Goal: Information Seeking & Learning: Learn about a topic

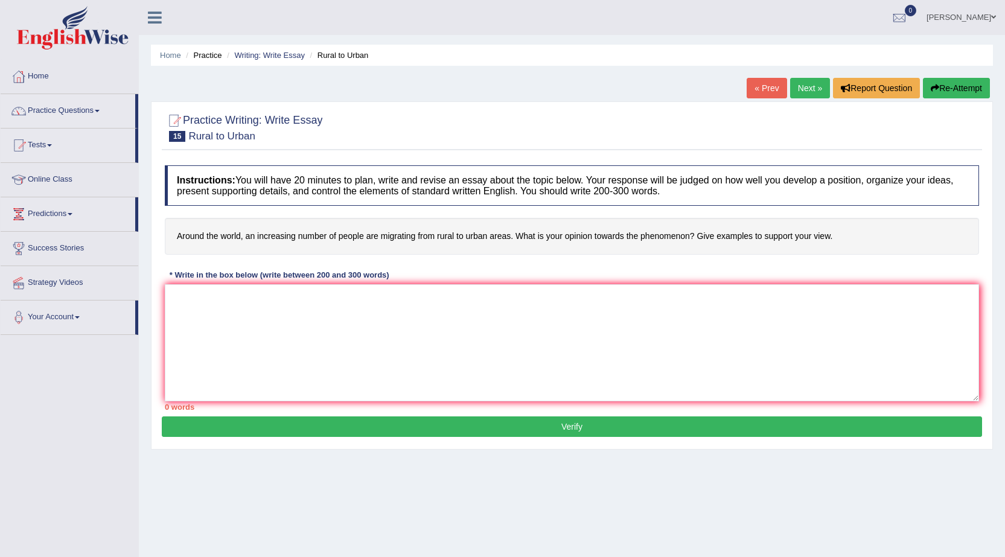
click at [90, 111] on link "Practice Questions" at bounding box center [68, 109] width 135 height 30
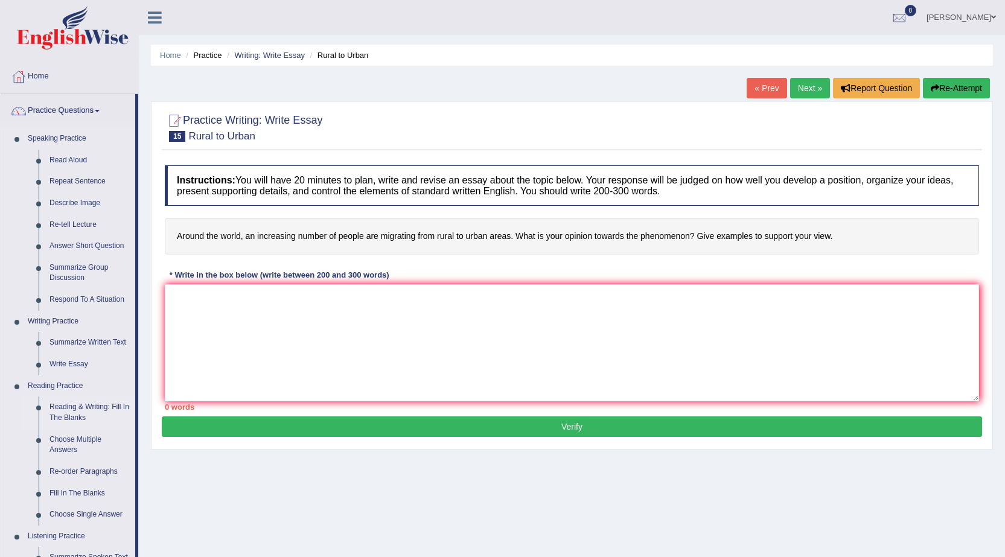
click at [67, 403] on link "Reading & Writing: Fill In The Blanks" at bounding box center [89, 412] width 91 height 32
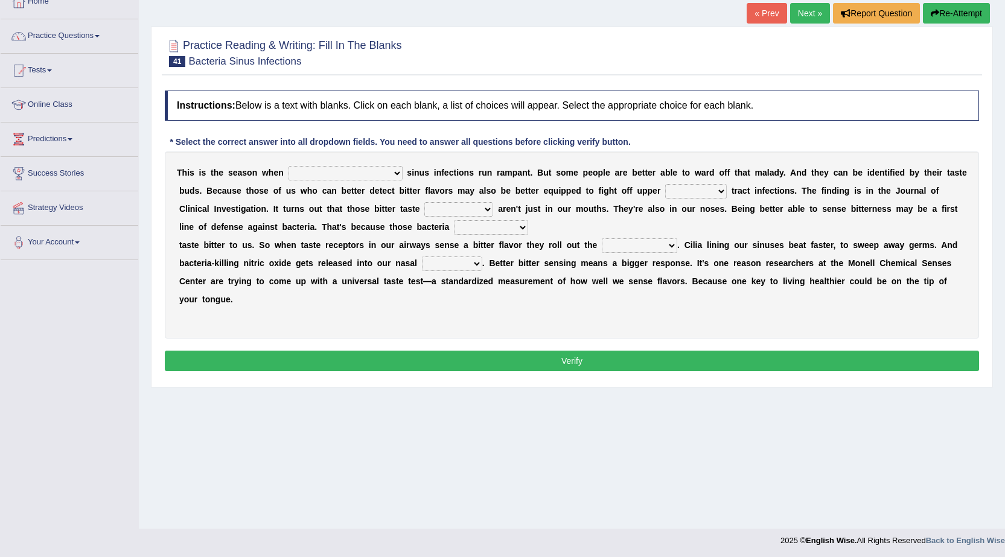
scroll to position [77, 0]
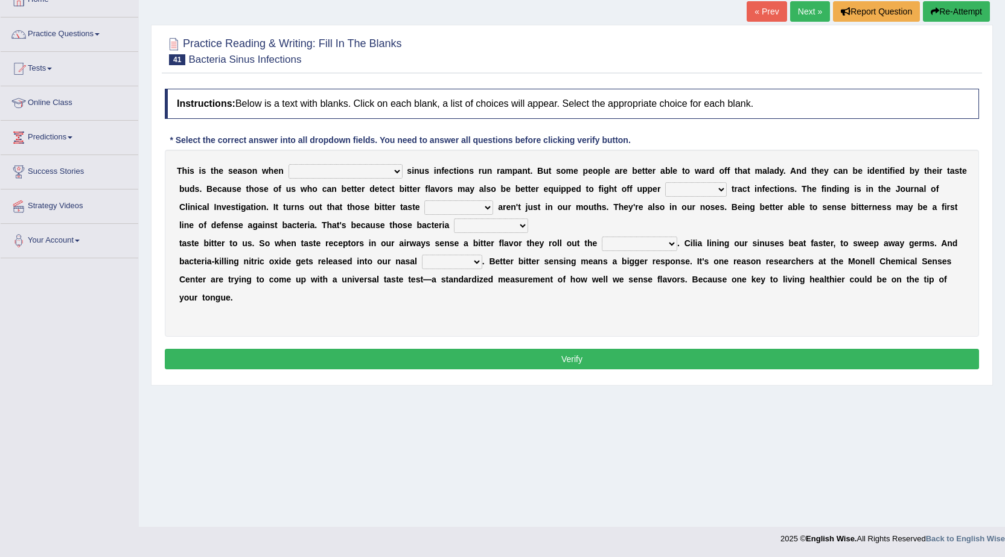
click at [345, 170] on select "conventicle atheist bacterial prissier" at bounding box center [345, 171] width 114 height 14
click at [344, 170] on select "conventicle atheist bacterial prissier" at bounding box center [345, 171] width 114 height 14
select select "bacterial"
click at [288, 164] on select "conventicle atheist bacterial prissier" at bounding box center [345, 171] width 114 height 14
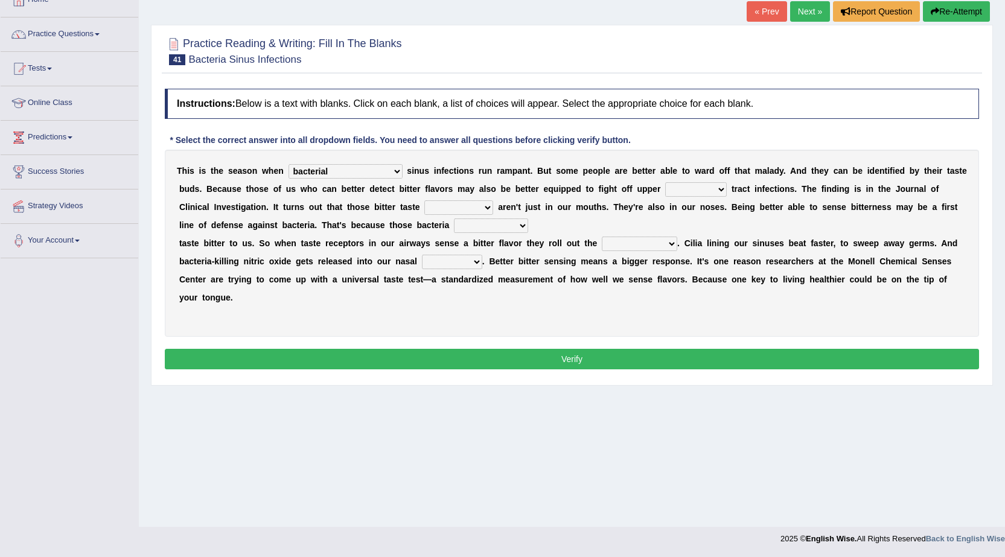
click at [341, 227] on b "s" at bounding box center [343, 225] width 5 height 10
click at [687, 186] on select "faulty respiratory togae gawky" at bounding box center [696, 189] width 62 height 14
select select "respiratory"
click at [665, 182] on select "faulty respiratory togae gawky" at bounding box center [696, 189] width 62 height 14
click at [457, 206] on select "depressions dinners submissions receptors" at bounding box center [458, 207] width 69 height 14
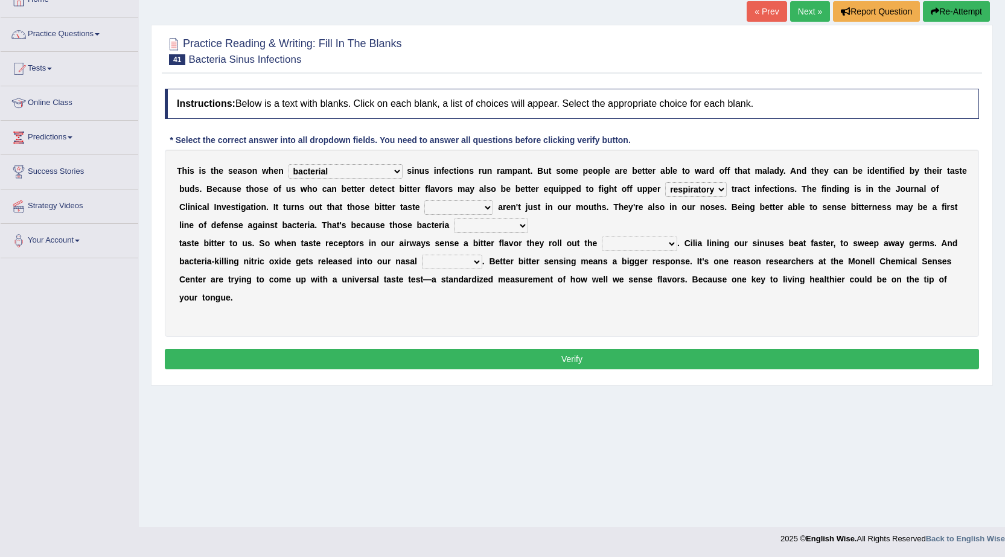
select select "receptors"
click at [424, 200] on select "depressions dinners submissions receptors" at bounding box center [458, 207] width 69 height 14
click at [481, 224] on select "purposelessly actually diagonally providently" at bounding box center [491, 225] width 74 height 14
select select "actually"
click at [454, 218] on select "purposelessly actually diagonally providently" at bounding box center [491, 225] width 74 height 14
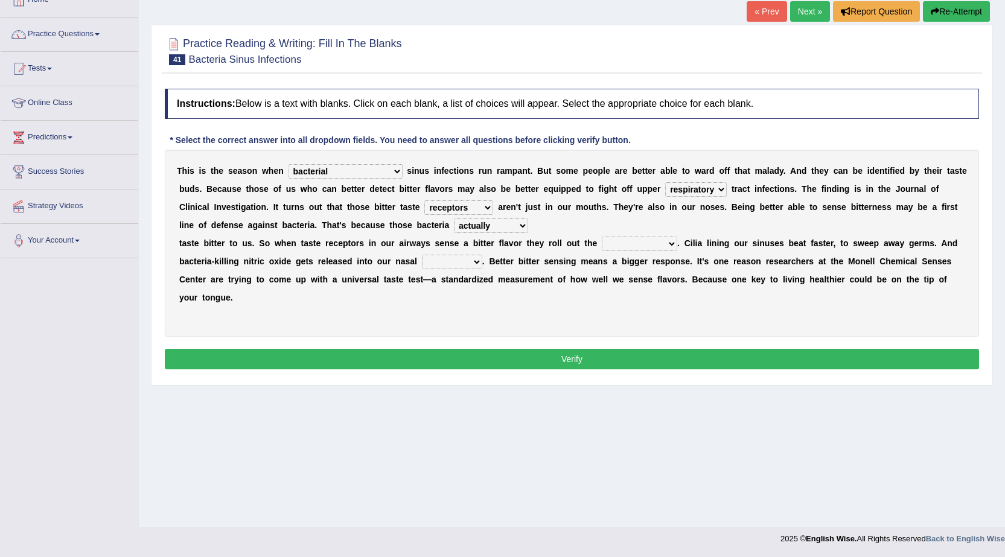
click at [667, 241] on select "defenses contradictions chestnuts pelvis" at bounding box center [639, 244] width 75 height 14
select select "contradictions"
click at [602, 237] on select "defenses contradictions chestnuts pelvis" at bounding box center [639, 244] width 75 height 14
click at [665, 238] on select "defenses contradictions chestnuts pelvis" at bounding box center [639, 244] width 75 height 14
click at [734, 291] on div "T h i s i s t h e s e a s o n w h e n conventicle atheist bacterial prissier s …" at bounding box center [572, 243] width 814 height 187
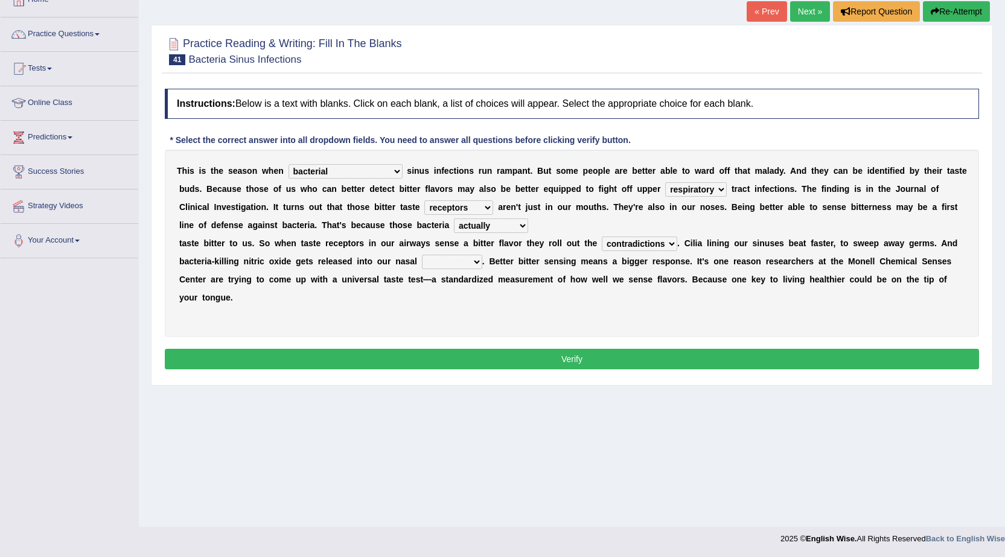
click at [461, 258] on select "causalities localities infirmities cavities" at bounding box center [452, 262] width 60 height 14
select select "cavities"
click at [422, 255] on select "causalities localities infirmities cavities" at bounding box center [452, 262] width 60 height 14
click at [459, 358] on button "Verify" at bounding box center [572, 359] width 814 height 21
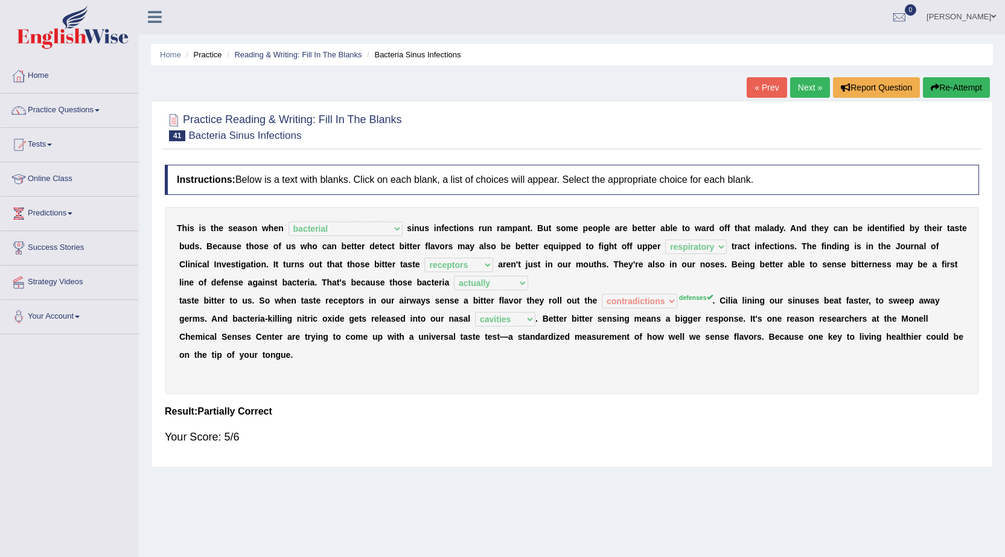
scroll to position [0, 0]
click at [814, 89] on link "Next »" at bounding box center [810, 88] width 40 height 21
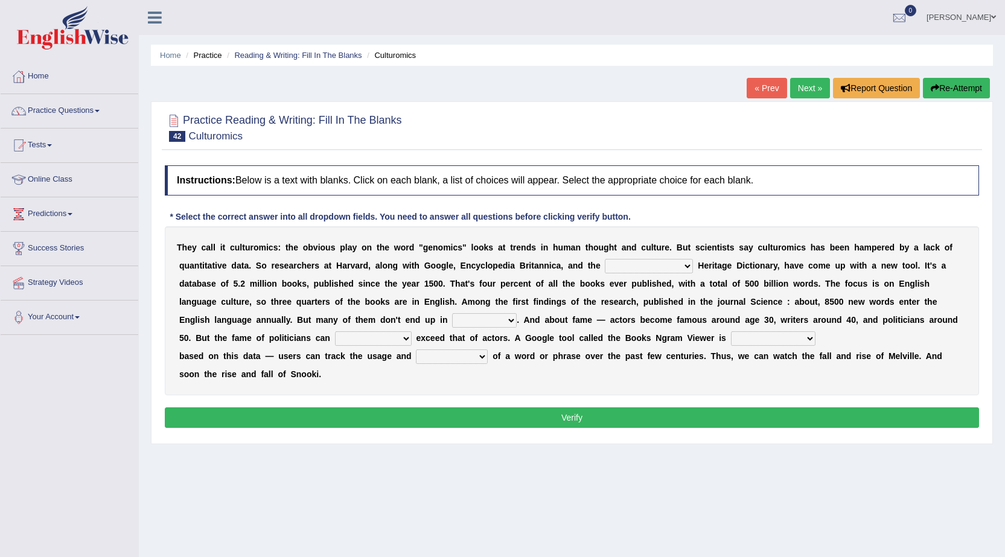
drag, startPoint x: 947, startPoint y: 539, endPoint x: 948, endPoint y: 547, distance: 8.6
click at [948, 547] on div "Home Practice Reading & Writing: Fill In The Blanks Culturomics « Prev Next » R…" at bounding box center [572, 301] width 866 height 603
click at [754, 511] on div "Home Practice Reading & Writing: Fill In The Blanks Culturomics « Prev Next » R…" at bounding box center [572, 301] width 866 height 603
click at [675, 262] on select "Mettlesome Silicon Acetaminophen American" at bounding box center [649, 266] width 88 height 14
click at [689, 472] on div "Home Practice Reading & Writing: Fill In The Blanks Culturomics « Prev Next » R…" at bounding box center [572, 301] width 866 height 603
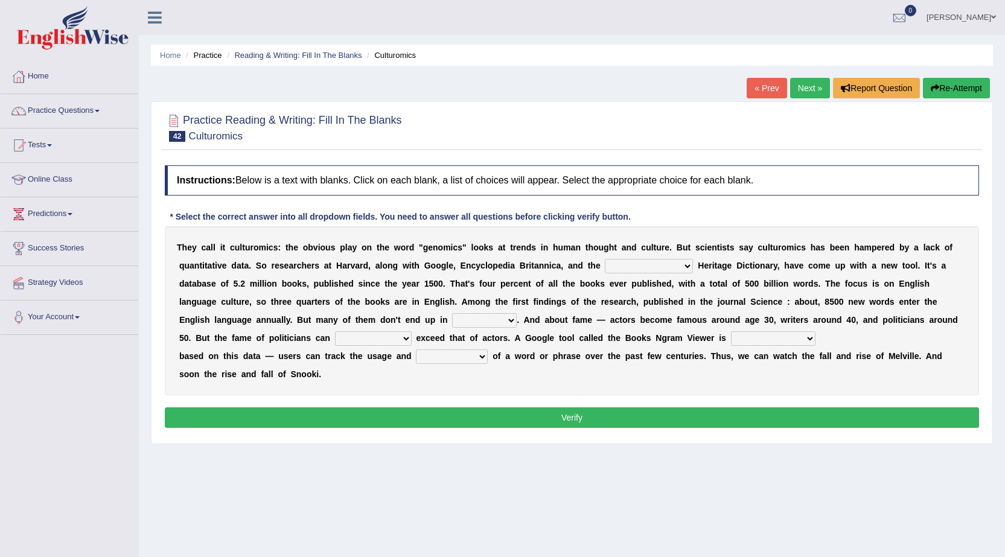
click at [678, 265] on select "Mettlesome Silicon Acetaminophen American" at bounding box center [649, 266] width 88 height 14
select select "American"
click at [605, 259] on select "Mettlesome Silicon Acetaminophen American" at bounding box center [649, 266] width 88 height 14
click at [500, 321] on select "veterinaries fairies dictionaries smithies" at bounding box center [484, 320] width 65 height 14
select select "dictionaries"
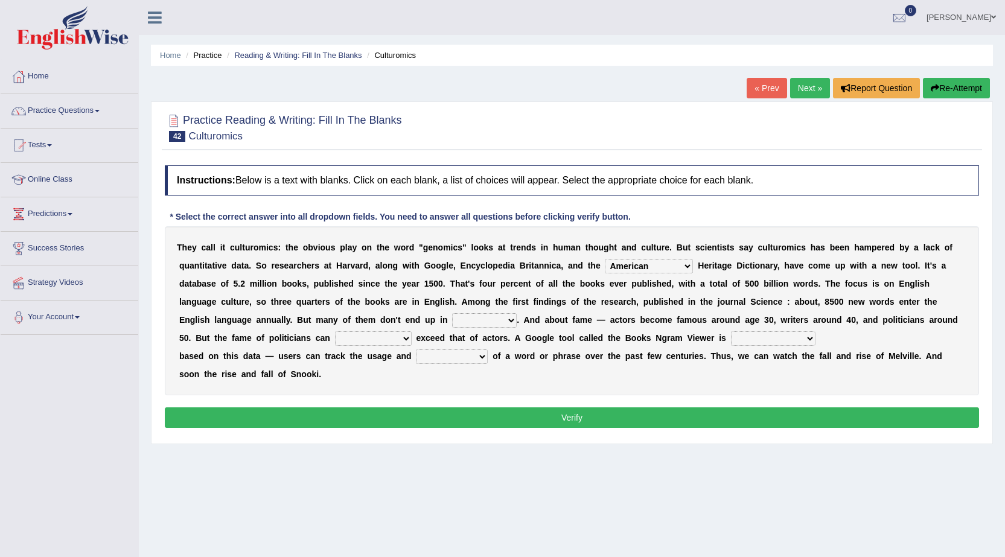
click at [452, 313] on select "veterinaries fairies dictionaries smithies" at bounding box center [484, 320] width 65 height 14
click at [407, 337] on select "intelligibly eventually venturesomely preferably" at bounding box center [373, 338] width 77 height 14
select select "eventually"
click at [335, 331] on select "intelligibly eventually venturesomely preferably" at bounding box center [373, 338] width 77 height 14
click at [798, 334] on select "nonoccupational nonbreakable trainable available" at bounding box center [773, 338] width 84 height 14
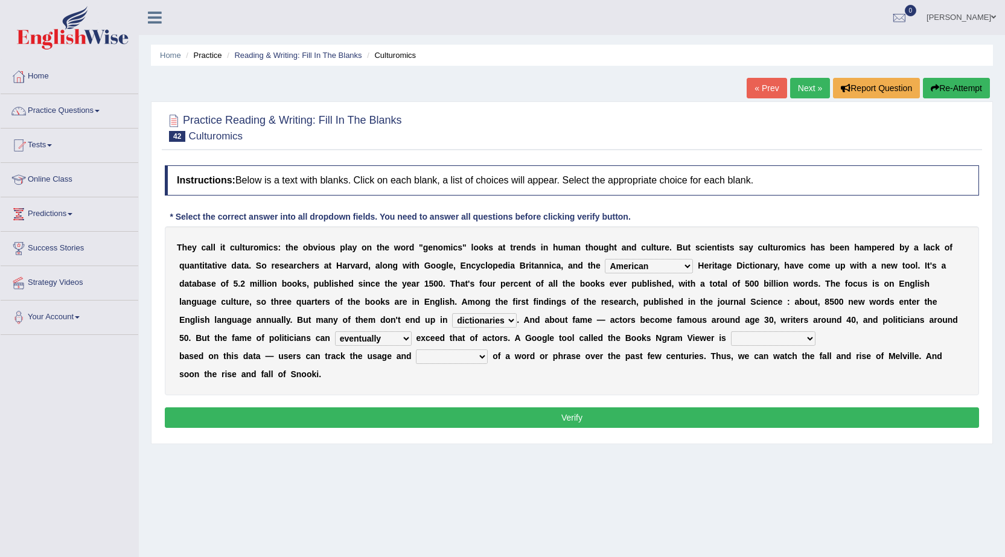
select select "available"
click at [731, 331] on select "nonoccupational nonbreakable trainable available" at bounding box center [773, 338] width 84 height 14
click at [791, 334] on select "nonoccupational nonbreakable trainable available" at bounding box center [773, 338] width 84 height 14
click at [481, 357] on select "frequency derisory drearily inappreciably" at bounding box center [452, 356] width 72 height 14
select select "frequency"
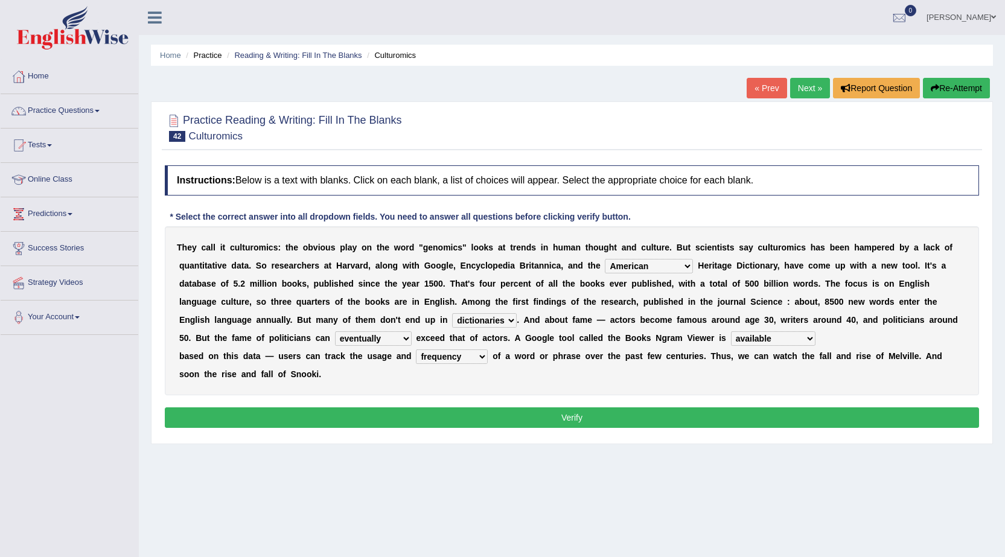
click at [416, 349] on select "frequency derisory drearily inappreciably" at bounding box center [452, 356] width 72 height 14
click at [483, 419] on button "Verify" at bounding box center [572, 417] width 814 height 21
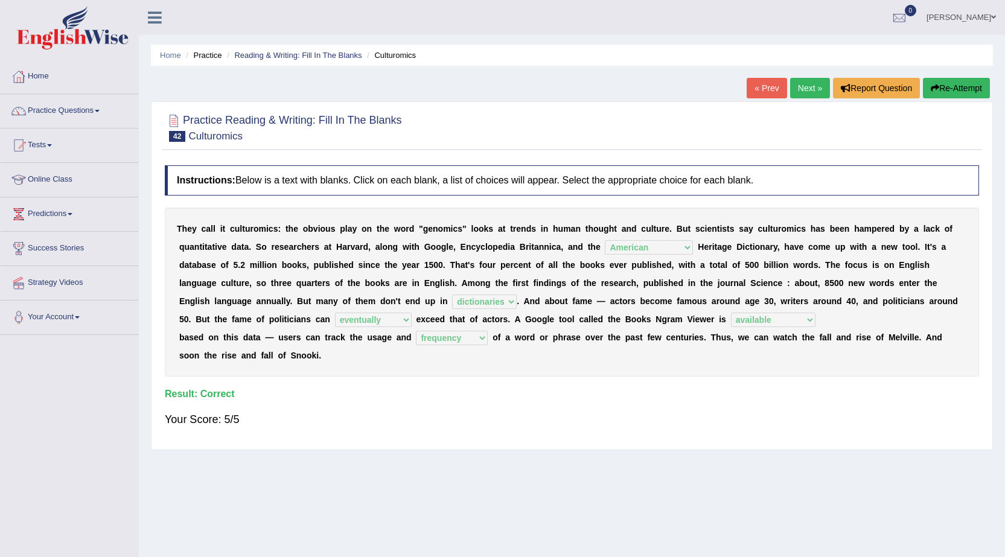
click at [810, 89] on link "Next »" at bounding box center [810, 88] width 40 height 21
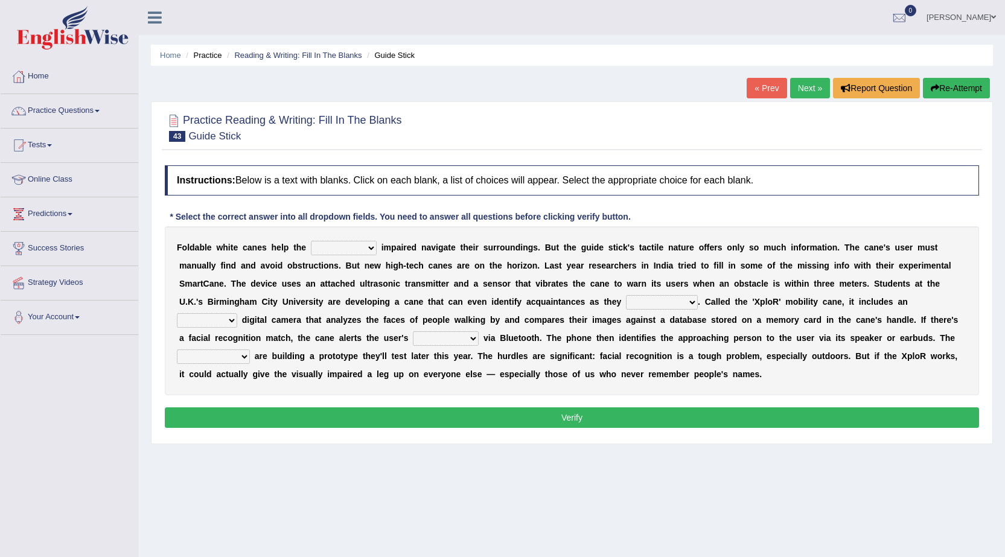
click at [361, 249] on select "felicity insensitivity visually malleability" at bounding box center [344, 248] width 66 height 14
select select "visually"
click at [311, 241] on select "felicity insensitivity visually malleability" at bounding box center [344, 248] width 66 height 14
click at [687, 302] on select "likelihood throat northernmost approach" at bounding box center [662, 302] width 72 height 14
select select "approach"
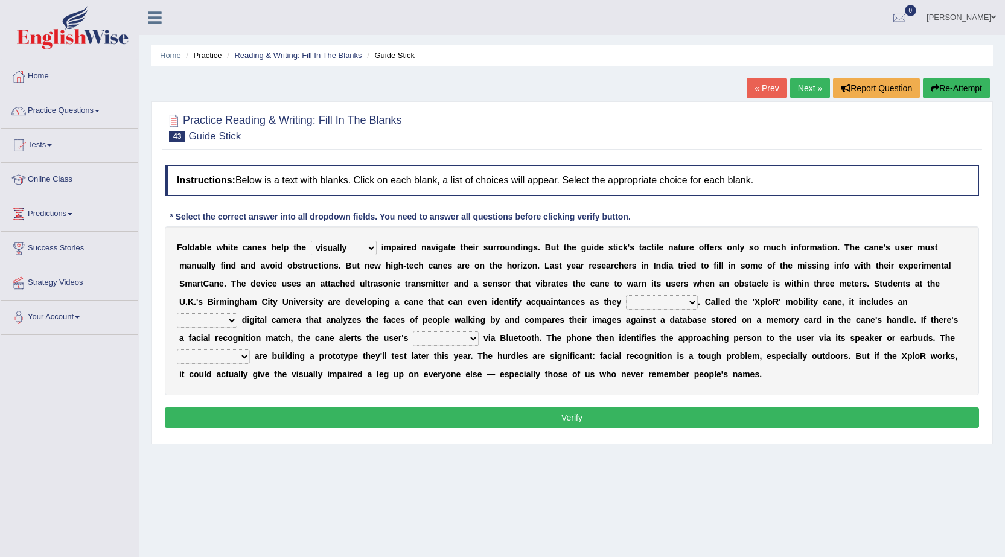
click at [626, 295] on select "likelihood throat northernmost approach" at bounding box center [662, 302] width 72 height 14
click at [227, 322] on select "untested embedded deadest skinhead" at bounding box center [207, 320] width 60 height 14
click at [177, 313] on select "untested embedded deadest skinhead" at bounding box center [207, 320] width 60 height 14
click at [228, 322] on select "untested embedded deadest skinhead" at bounding box center [207, 320] width 60 height 14
select select "embedded"
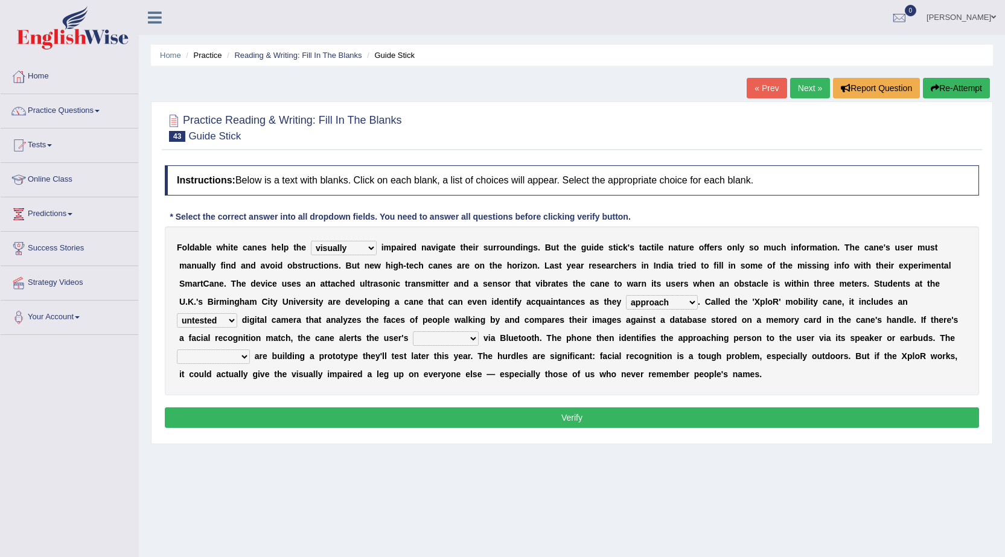
click at [177, 313] on select "untested embedded deadest skinhead" at bounding box center [207, 320] width 60 height 14
click at [471, 338] on select "waterborne alone smartphone postpone" at bounding box center [446, 338] width 66 height 14
select select "smartphone"
click at [413, 331] on select "waterborne alone smartphone postpone" at bounding box center [446, 338] width 66 height 14
click at [238, 352] on select "jurisprudence bootless students jukebox" at bounding box center [213, 356] width 73 height 14
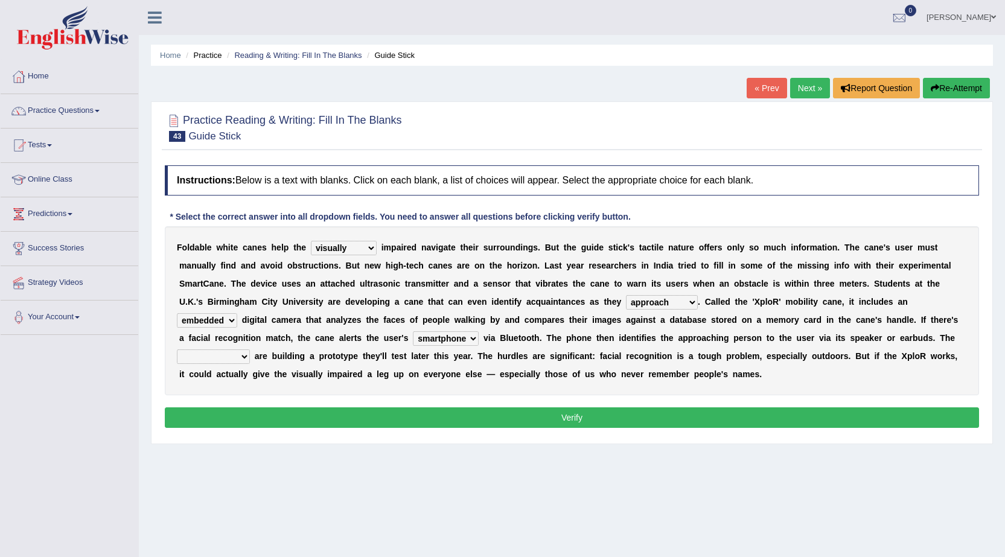
select select "students"
click at [177, 349] on select "jurisprudence bootless students jukebox" at bounding box center [213, 356] width 73 height 14
click at [219, 415] on button "Verify" at bounding box center [572, 417] width 814 height 21
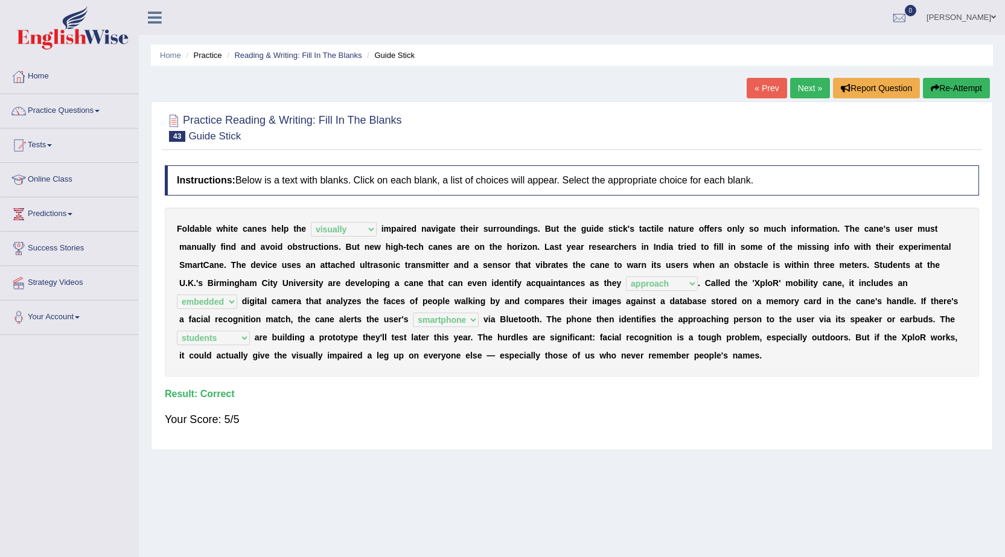
click at [818, 87] on link "Next »" at bounding box center [810, 88] width 40 height 21
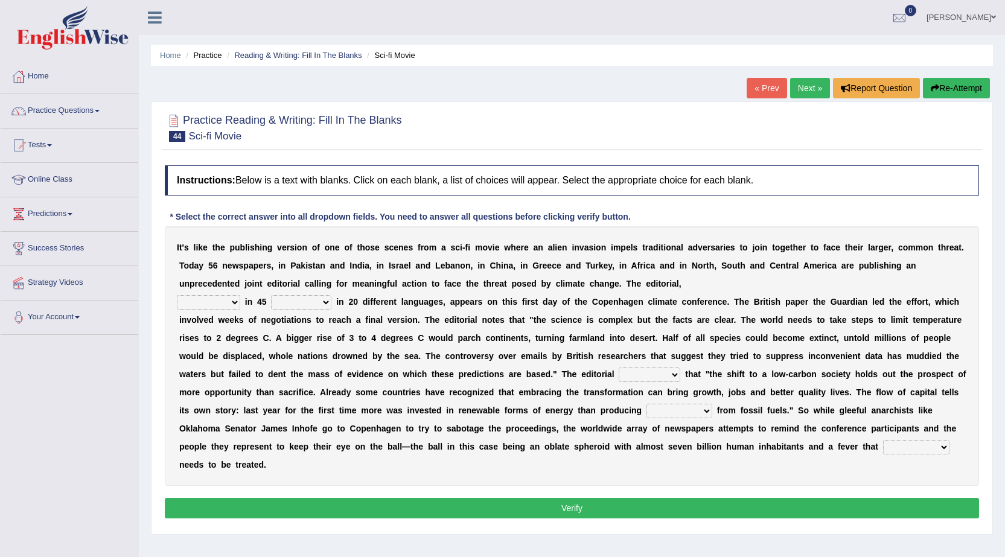
click at [232, 298] on select "published publicized burnished transmitted" at bounding box center [208, 302] width 63 height 14
select select "published"
click at [177, 295] on select "published publicized burnished transmitted" at bounding box center [208, 302] width 63 height 14
click at [317, 299] on select "clans countries continents terraces" at bounding box center [301, 302] width 60 height 14
select select "countries"
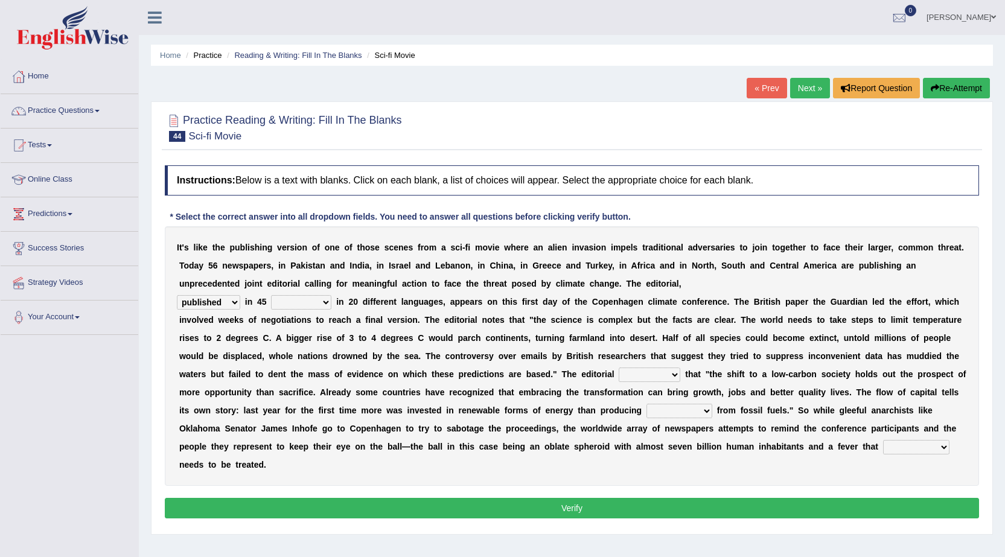
click at [271, 295] on select "clans countries continents terraces" at bounding box center [301, 302] width 60 height 14
click at [662, 373] on select "modified protested recognized declined" at bounding box center [649, 374] width 62 height 14
select select "recognized"
click at [618, 367] on select "modified protested recognized declined" at bounding box center [649, 374] width 62 height 14
click at [706, 413] on select "electricity indivisibility negativity significance" at bounding box center [679, 411] width 66 height 14
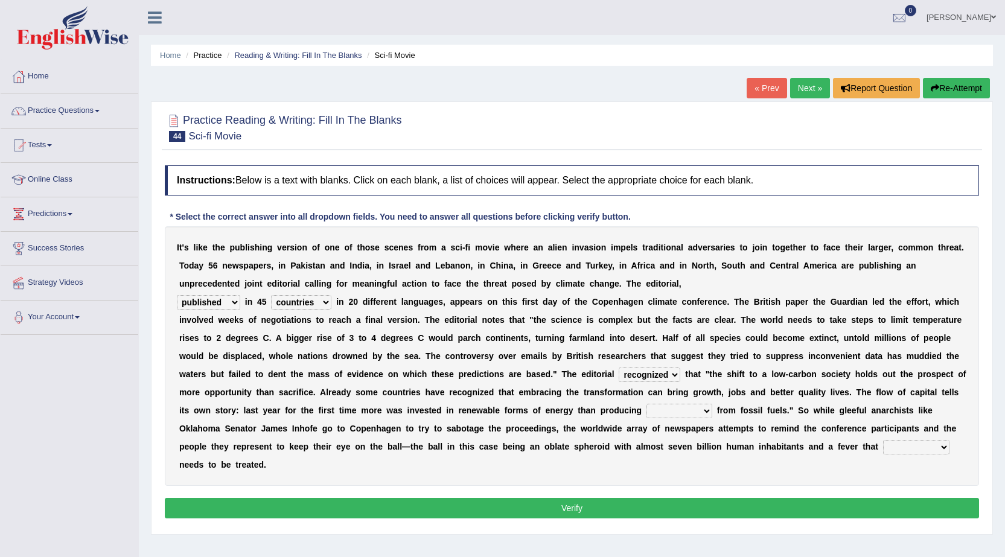
select select "electricity"
click at [646, 404] on select "electricity indivisibility negativity significance" at bounding box center [679, 411] width 66 height 14
click at [941, 445] on select "solicitously desperately ephemerally peripherally" at bounding box center [916, 447] width 66 height 14
select select "desperately"
click at [883, 440] on select "solicitously desperately ephemerally peripherally" at bounding box center [916, 447] width 66 height 14
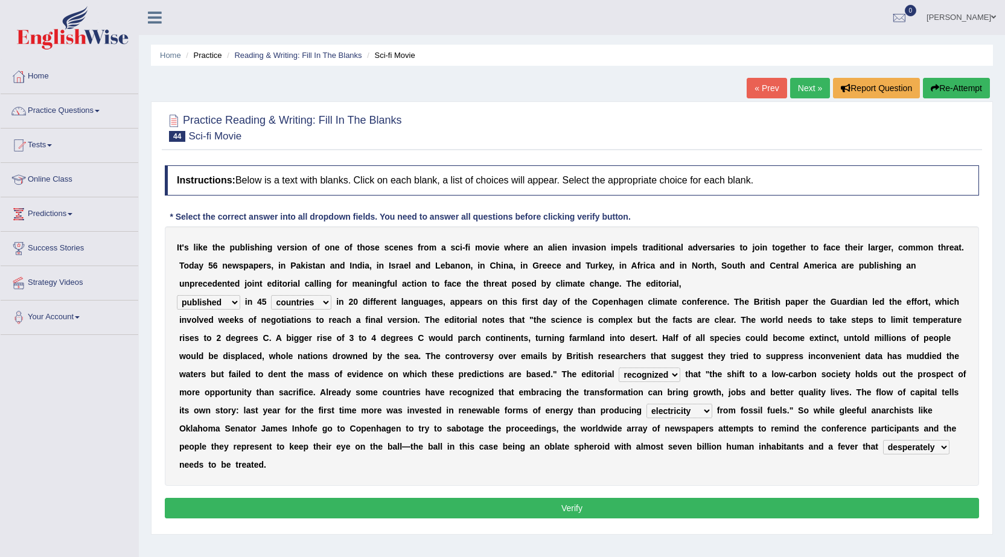
click at [906, 509] on button "Verify" at bounding box center [572, 508] width 814 height 21
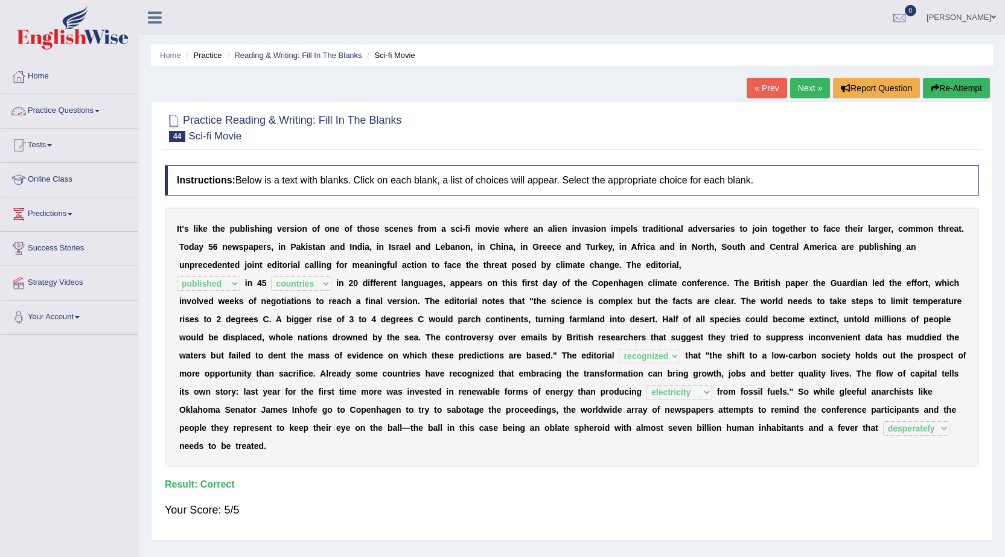
click at [102, 109] on link "Practice Questions" at bounding box center [70, 109] width 138 height 30
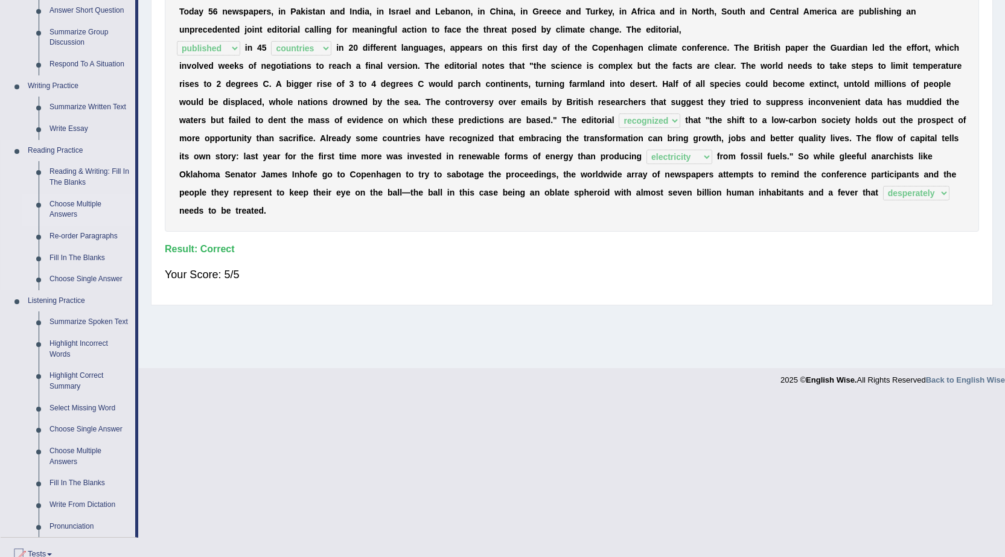
scroll to position [241, 0]
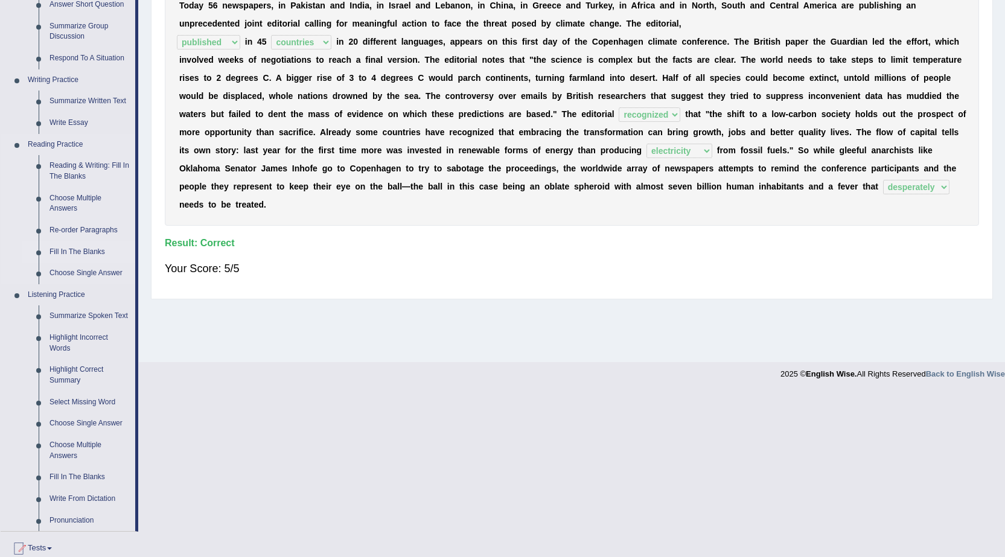
click at [78, 247] on link "Fill In The Blanks" at bounding box center [89, 252] width 91 height 22
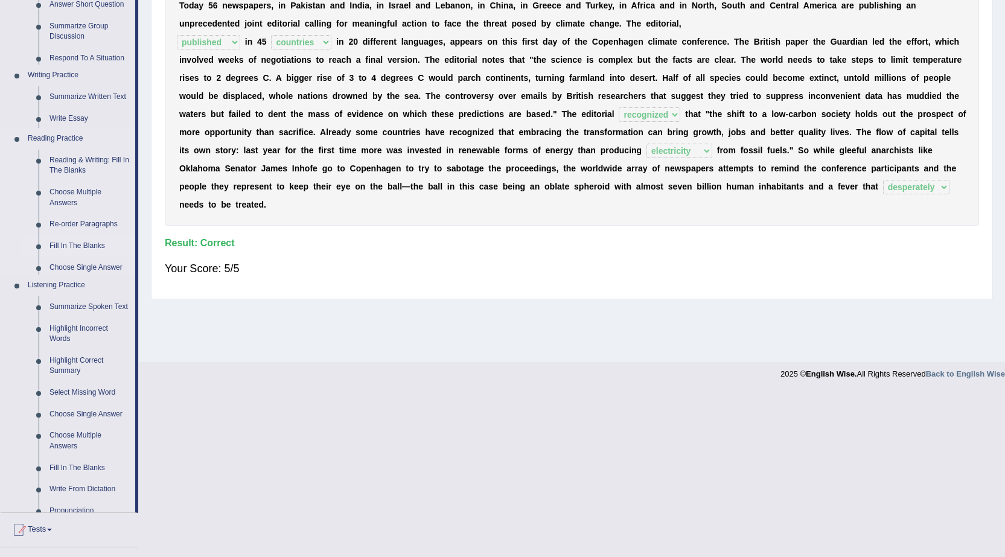
scroll to position [77, 0]
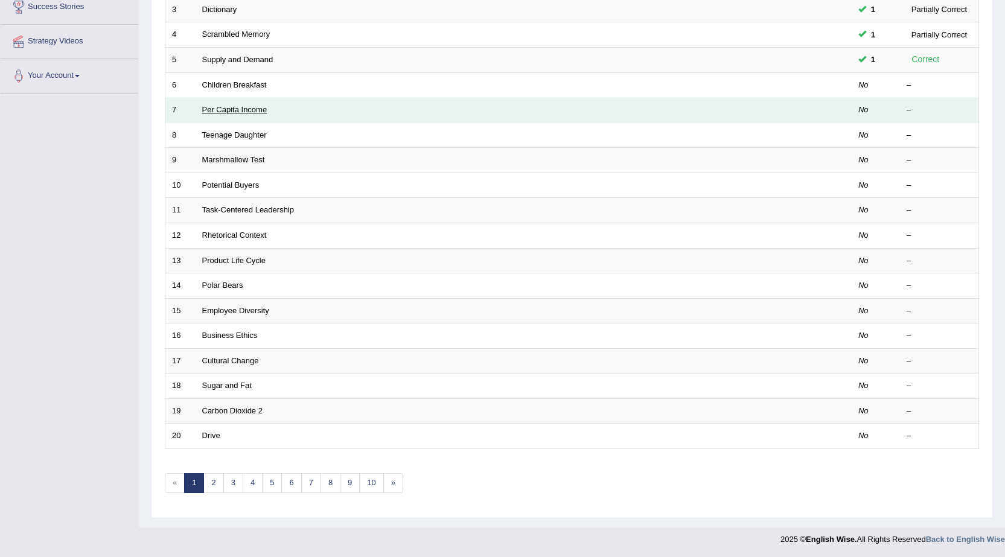
click at [228, 109] on link "Per Capita Income" at bounding box center [234, 109] width 65 height 9
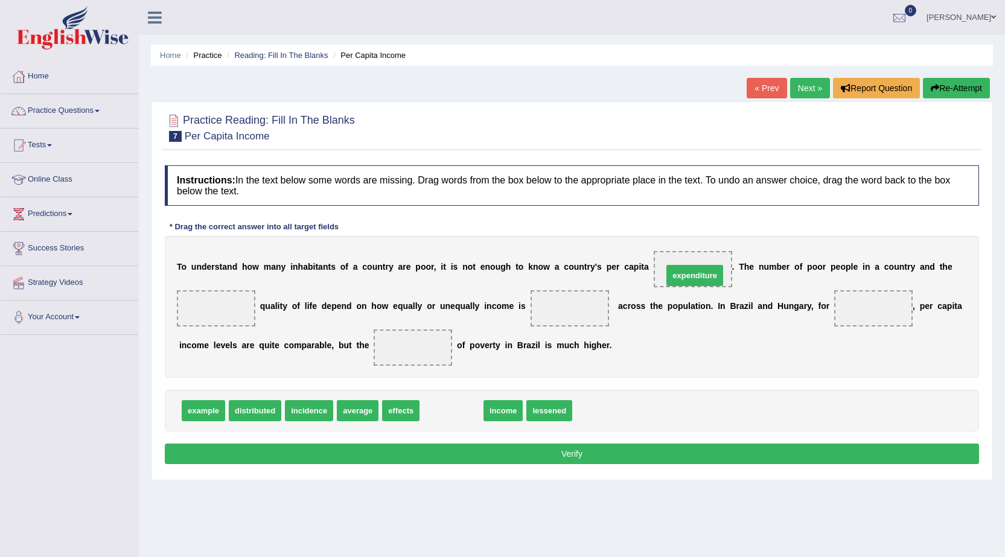
drag, startPoint x: 457, startPoint y: 410, endPoint x: 700, endPoint y: 275, distance: 278.2
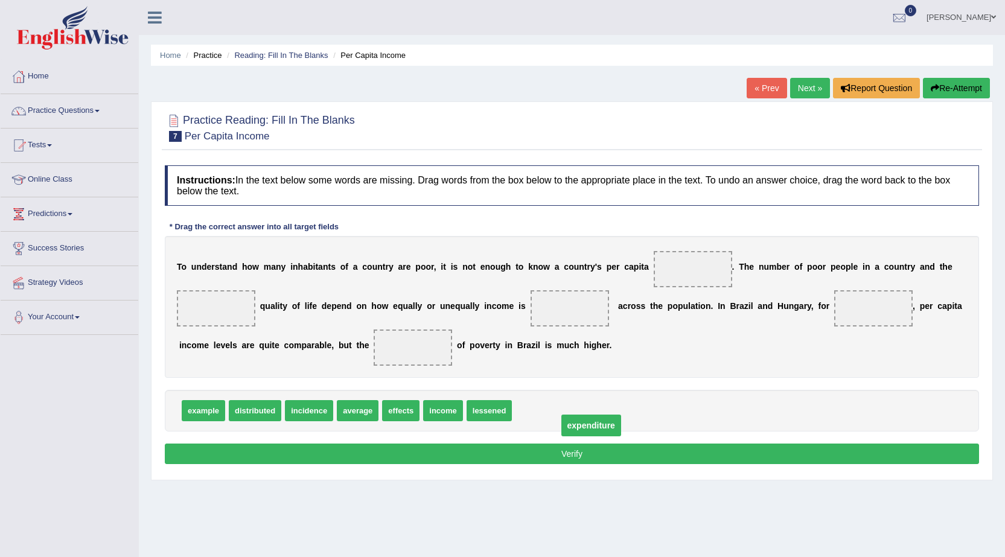
drag, startPoint x: 699, startPoint y: 267, endPoint x: 596, endPoint y: 423, distance: 187.2
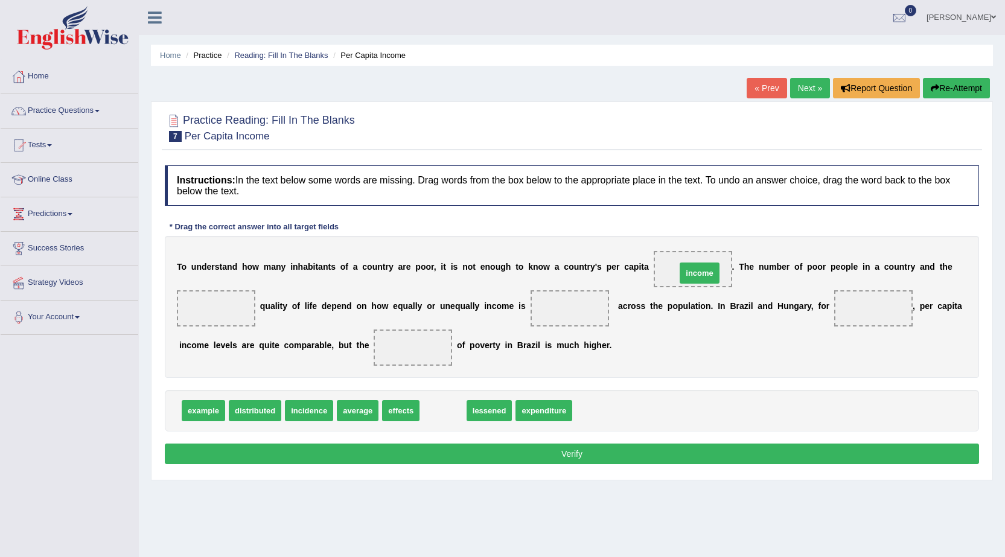
drag, startPoint x: 437, startPoint y: 408, endPoint x: 694, endPoint y: 271, distance: 291.0
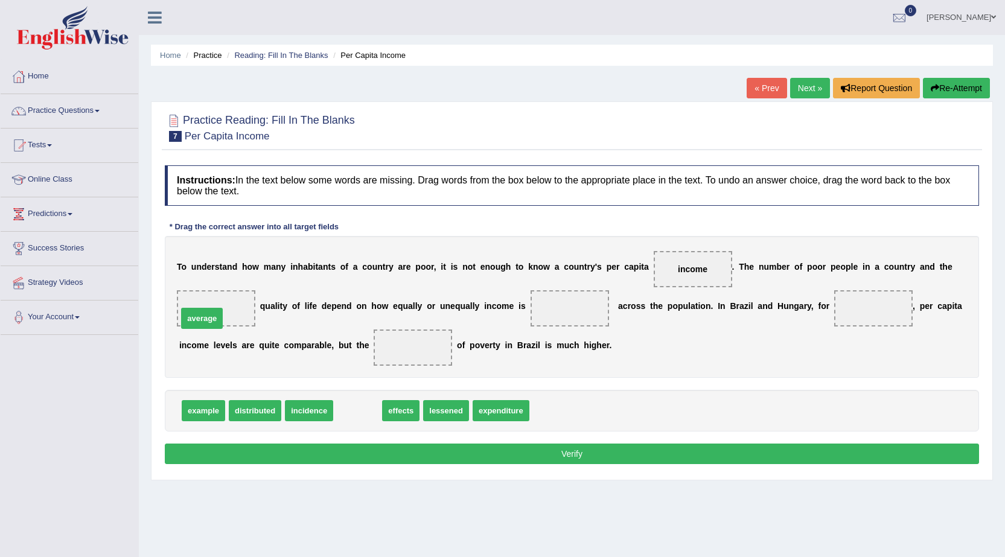
drag, startPoint x: 369, startPoint y: 410, endPoint x: 213, endPoint y: 314, distance: 183.2
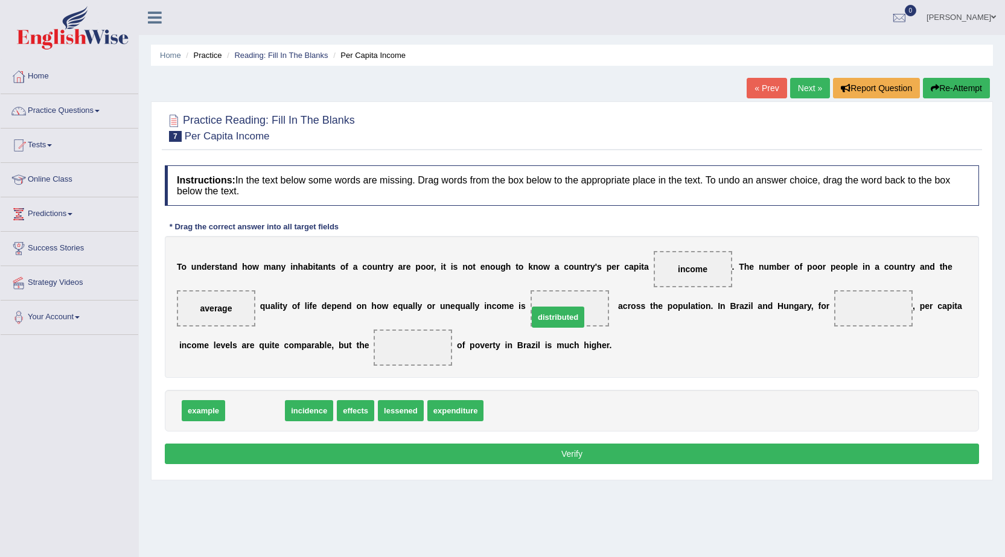
drag, startPoint x: 271, startPoint y: 411, endPoint x: 574, endPoint y: 317, distance: 317.0
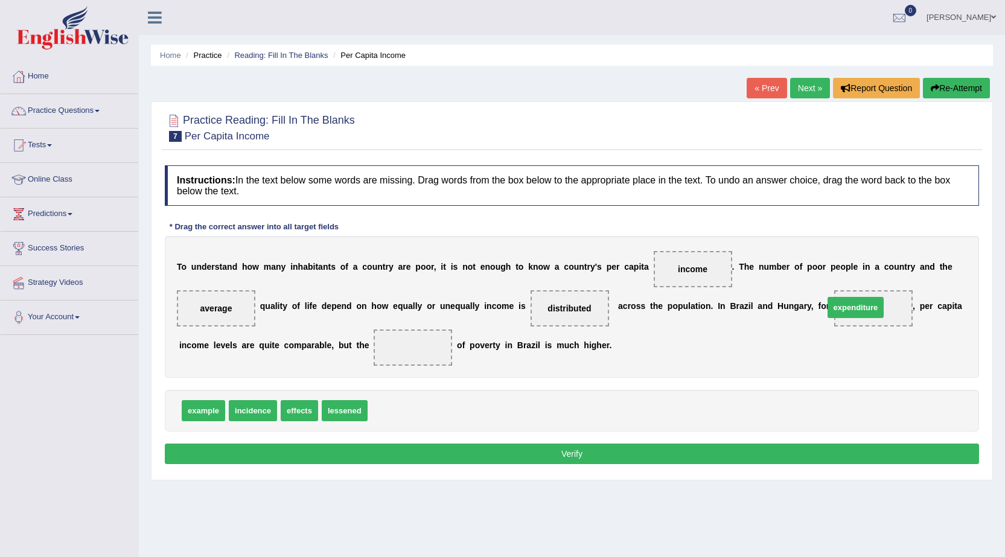
drag, startPoint x: 395, startPoint y: 406, endPoint x: 851, endPoint y: 303, distance: 467.6
drag, startPoint x: 300, startPoint y: 410, endPoint x: 415, endPoint y: 361, distance: 125.2
click at [419, 453] on button "Verify" at bounding box center [572, 453] width 814 height 21
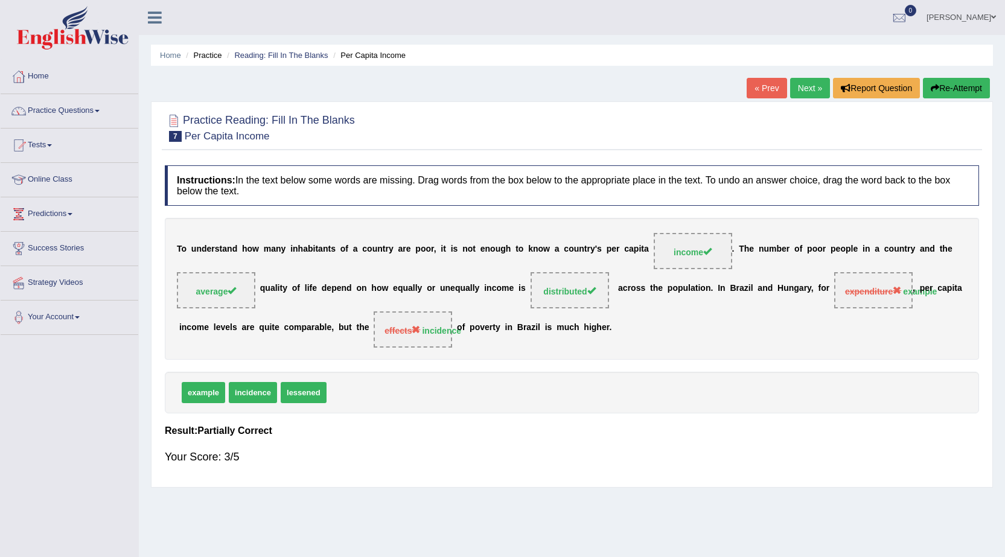
click at [804, 93] on link "Next »" at bounding box center [810, 88] width 40 height 21
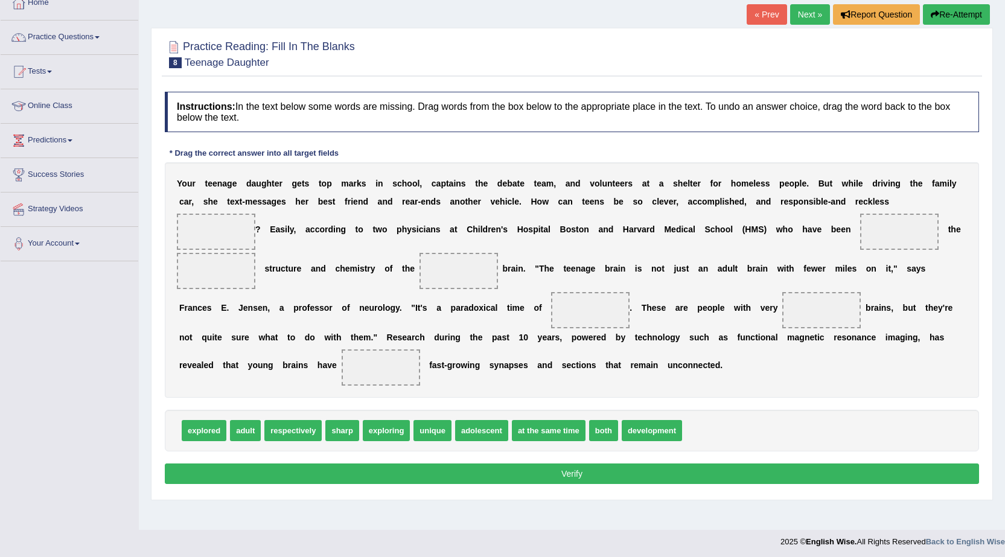
scroll to position [77, 0]
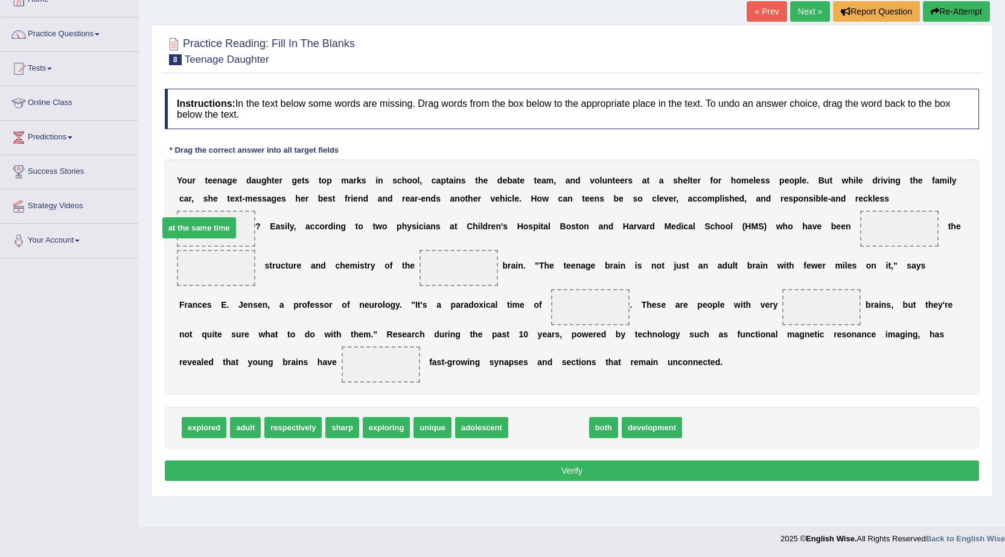
drag, startPoint x: 551, startPoint y: 427, endPoint x: 202, endPoint y: 227, distance: 402.4
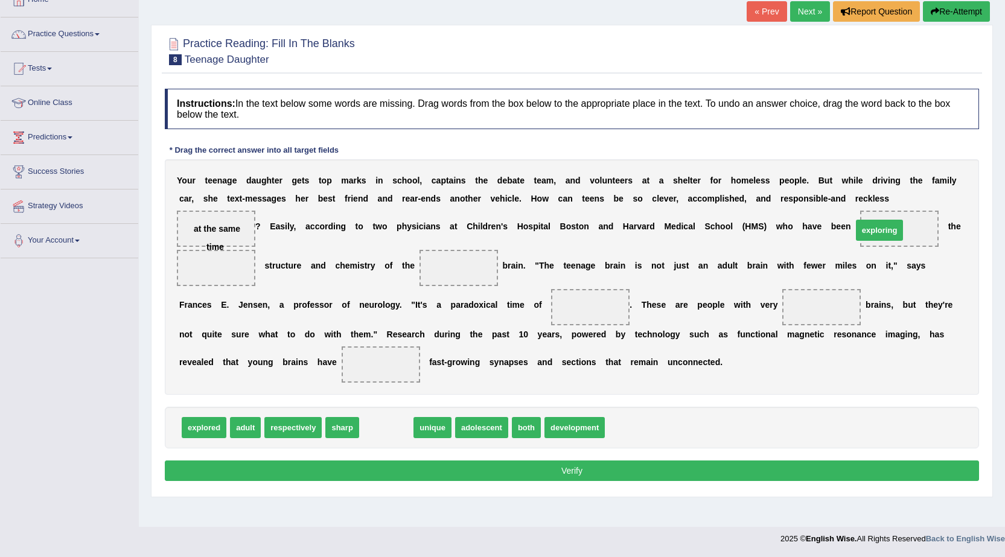
drag, startPoint x: 381, startPoint y: 431, endPoint x: 883, endPoint y: 230, distance: 541.2
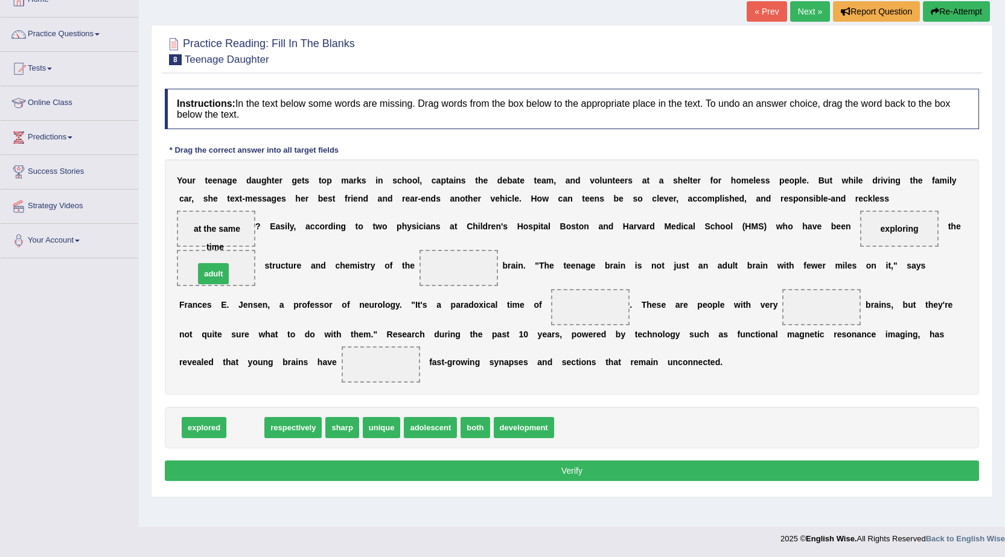
drag, startPoint x: 237, startPoint y: 425, endPoint x: 205, endPoint y: 270, distance: 157.7
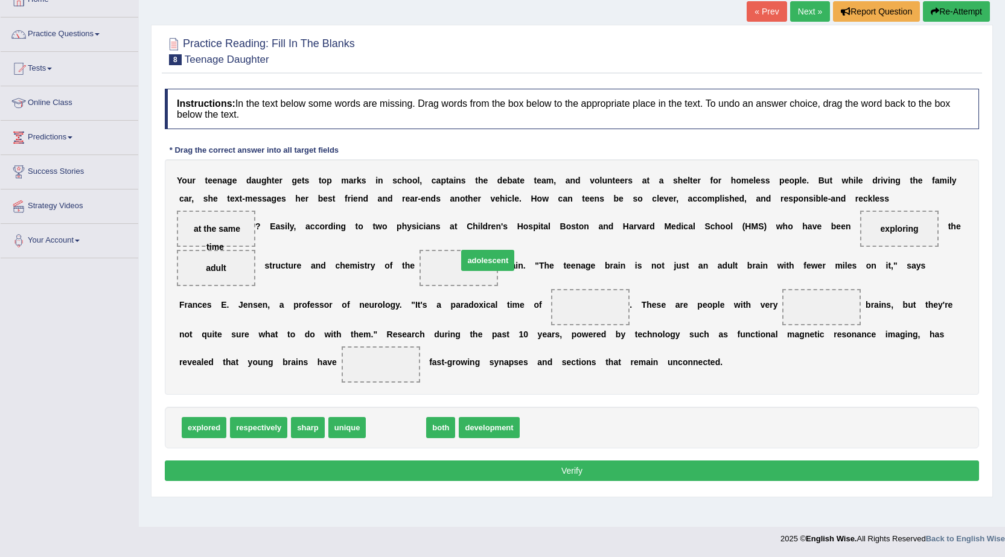
drag, startPoint x: 402, startPoint y: 428, endPoint x: 494, endPoint y: 261, distance: 190.6
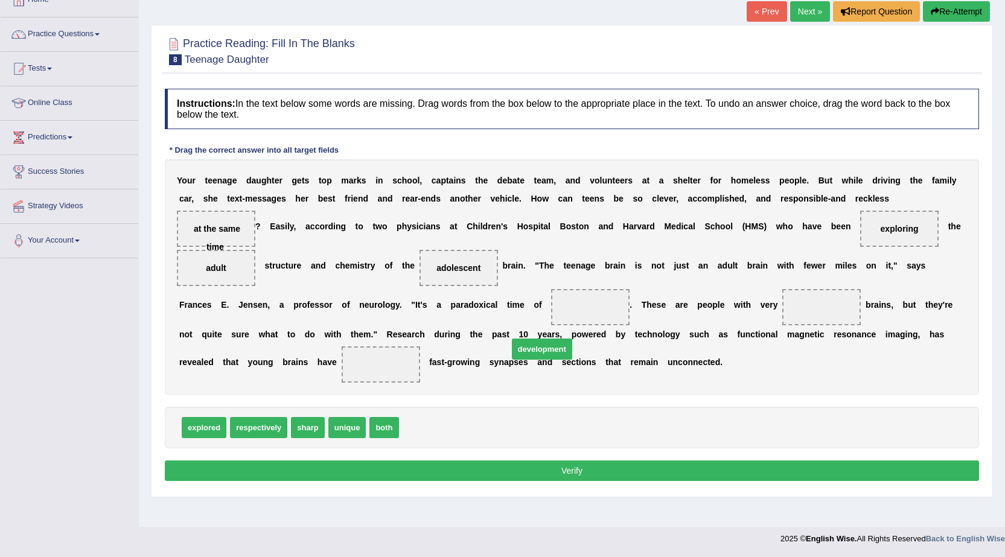
drag, startPoint x: 445, startPoint y: 425, endPoint x: 578, endPoint y: 329, distance: 163.8
click at [561, 340] on span "development" at bounding box center [542, 348] width 60 height 21
drag, startPoint x: 424, startPoint y: 417, endPoint x: 576, endPoint y: 303, distance: 189.7
drag, startPoint x: 311, startPoint y: 421, endPoint x: 831, endPoint y: 309, distance: 531.5
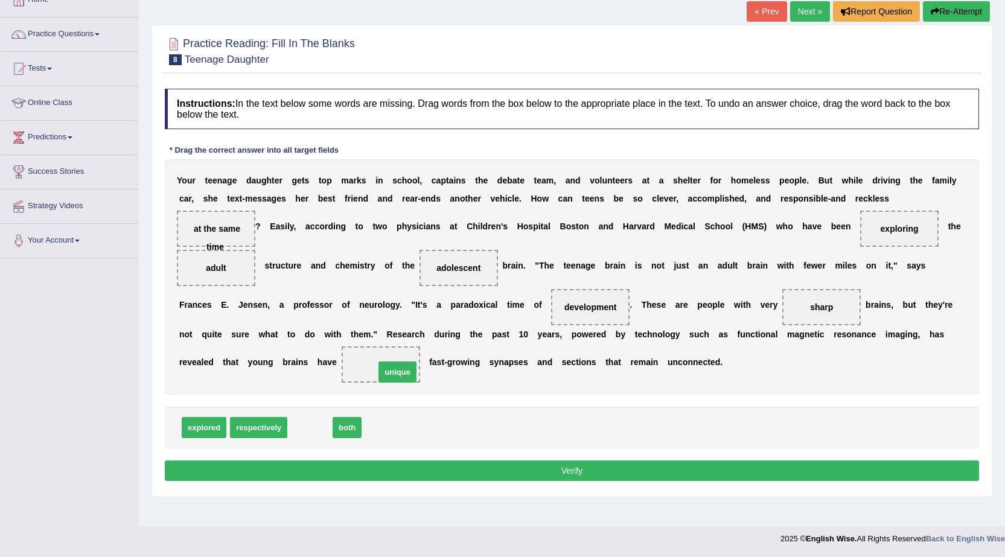
drag, startPoint x: 303, startPoint y: 427, endPoint x: 391, endPoint y: 372, distance: 103.6
click at [655, 469] on button "Verify" at bounding box center [572, 470] width 814 height 21
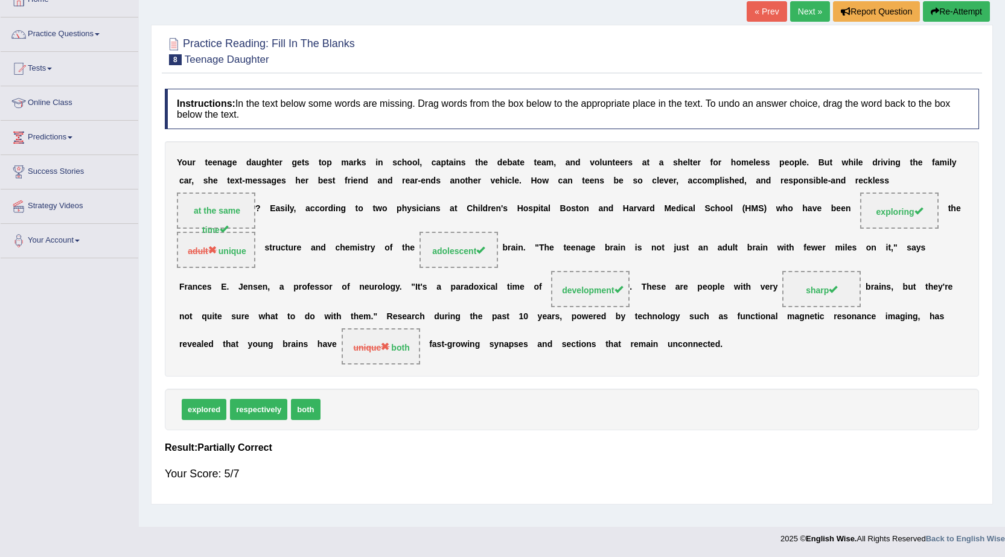
click at [818, 2] on link "Next »" at bounding box center [810, 11] width 40 height 21
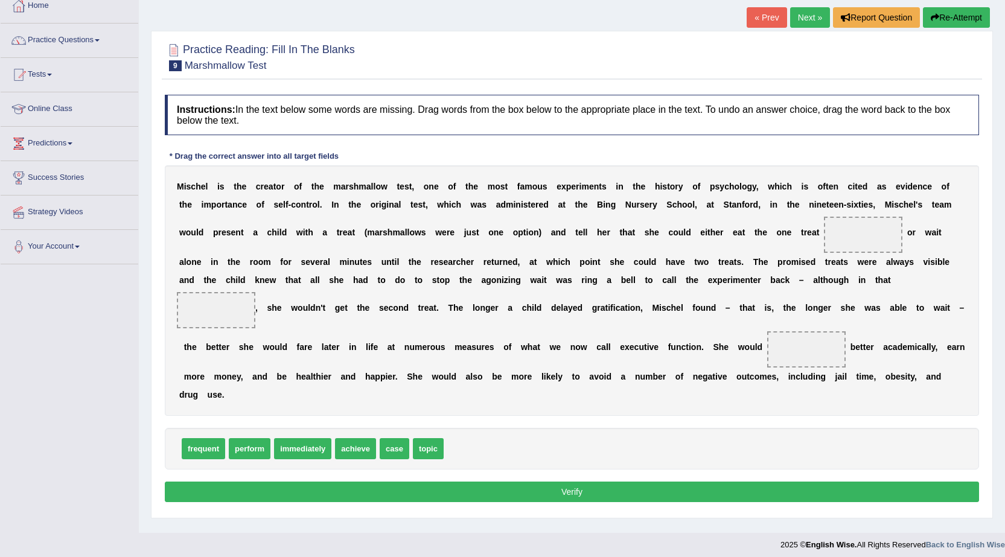
scroll to position [77, 0]
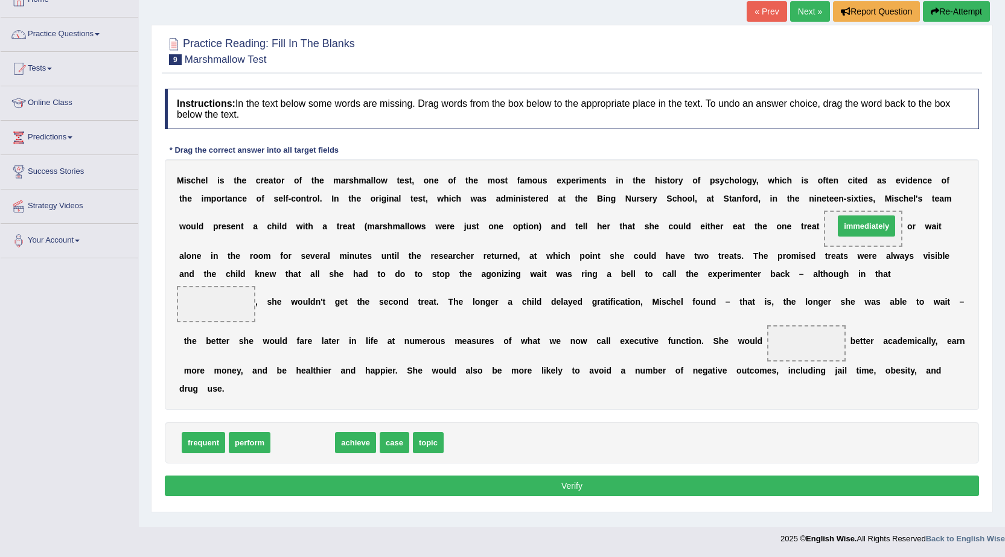
drag, startPoint x: 299, startPoint y: 445, endPoint x: 863, endPoint y: 229, distance: 603.7
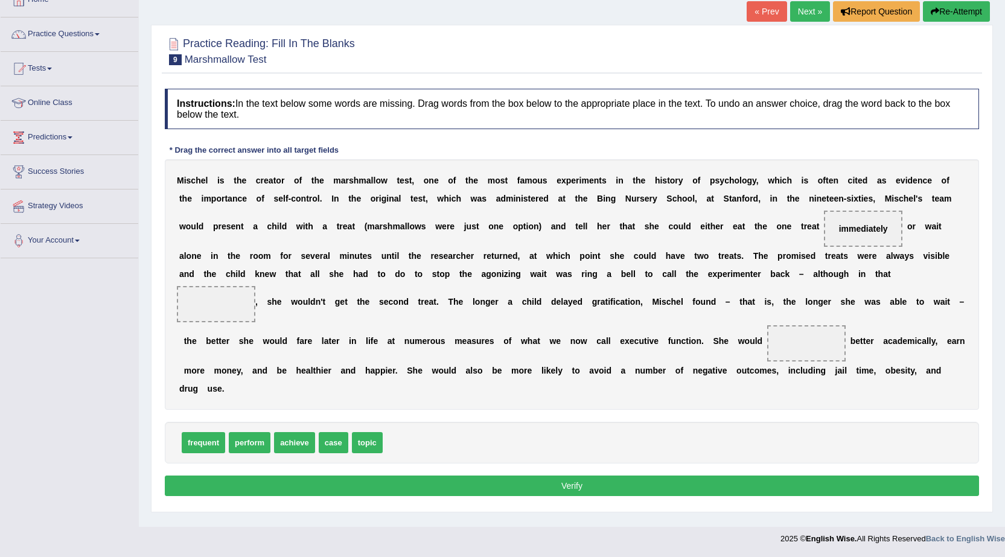
drag, startPoint x: 273, startPoint y: 346, endPoint x: 246, endPoint y: 335, distance: 28.7
click at [242, 337] on div "M i s c h e l i s t h e c r e a t o r o f t h e m a r s h m a l l o w t e s t ,…" at bounding box center [572, 284] width 814 height 250
drag, startPoint x: 282, startPoint y: 398, endPoint x: 268, endPoint y: 404, distance: 15.1
click at [271, 404] on div "M i s c h e l i s t h e c r e a t o r o f t h e m a r s h m a l l o w t e s t ,…" at bounding box center [572, 284] width 814 height 250
click at [300, 433] on div "frequent perform achieve case topic" at bounding box center [572, 443] width 814 height 42
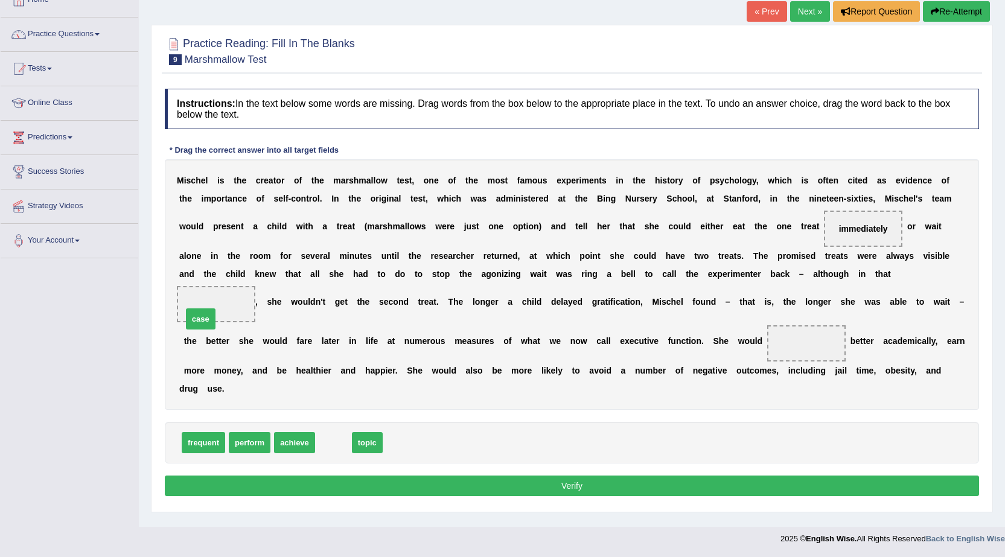
drag, startPoint x: 331, startPoint y: 442, endPoint x: 205, endPoint y: 306, distance: 185.3
drag, startPoint x: 296, startPoint y: 440, endPoint x: 808, endPoint y: 345, distance: 521.6
click at [802, 350] on span "achieve" at bounding box center [806, 343] width 78 height 36
drag, startPoint x: 793, startPoint y: 344, endPoint x: 355, endPoint y: 431, distance: 446.0
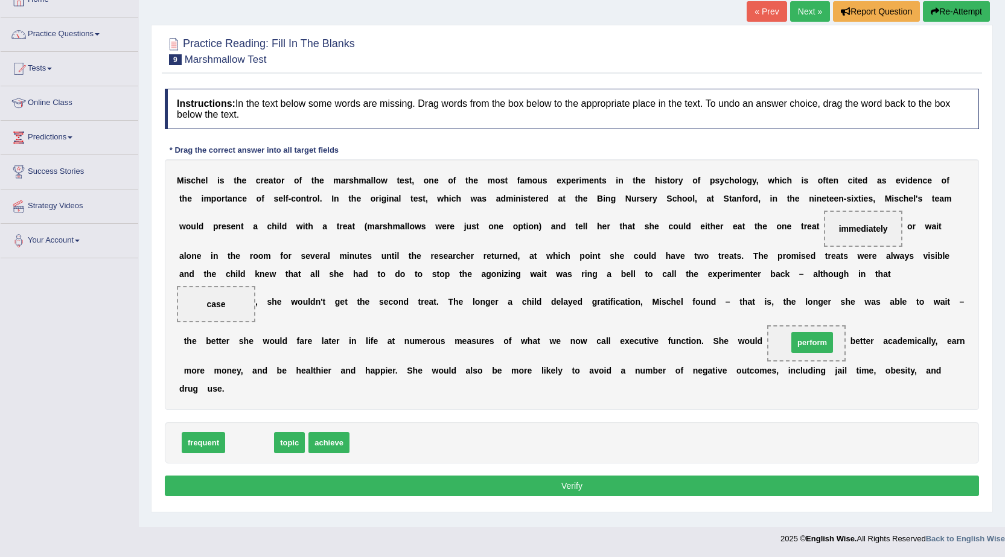
drag, startPoint x: 246, startPoint y: 442, endPoint x: 808, endPoint y: 342, distance: 571.2
click at [529, 477] on button "Verify" at bounding box center [572, 485] width 814 height 21
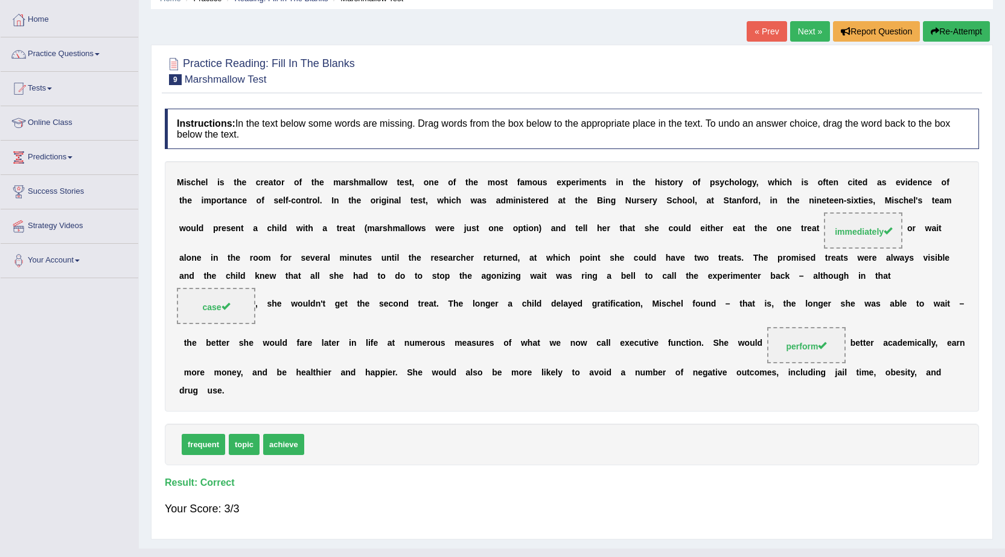
scroll to position [18, 0]
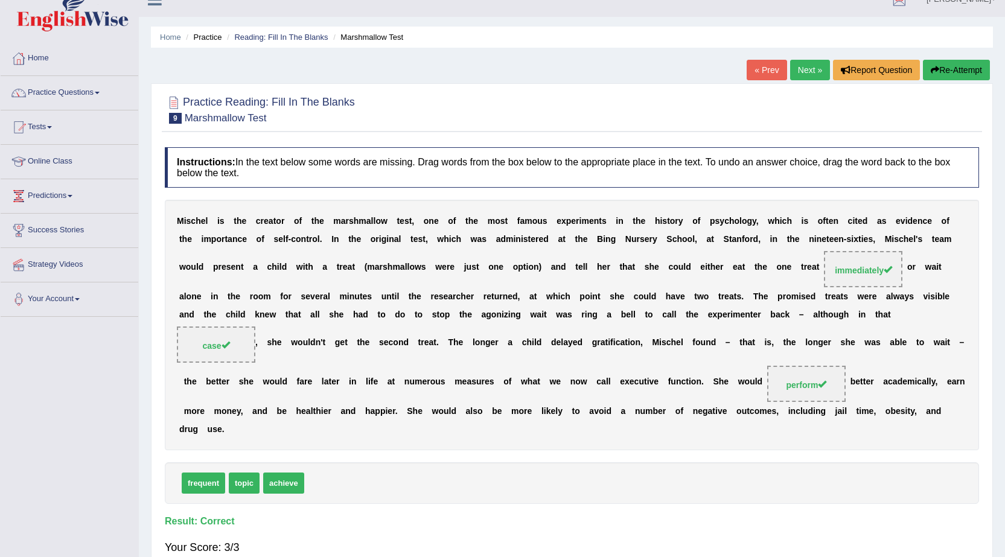
click at [799, 65] on link "Next »" at bounding box center [810, 70] width 40 height 21
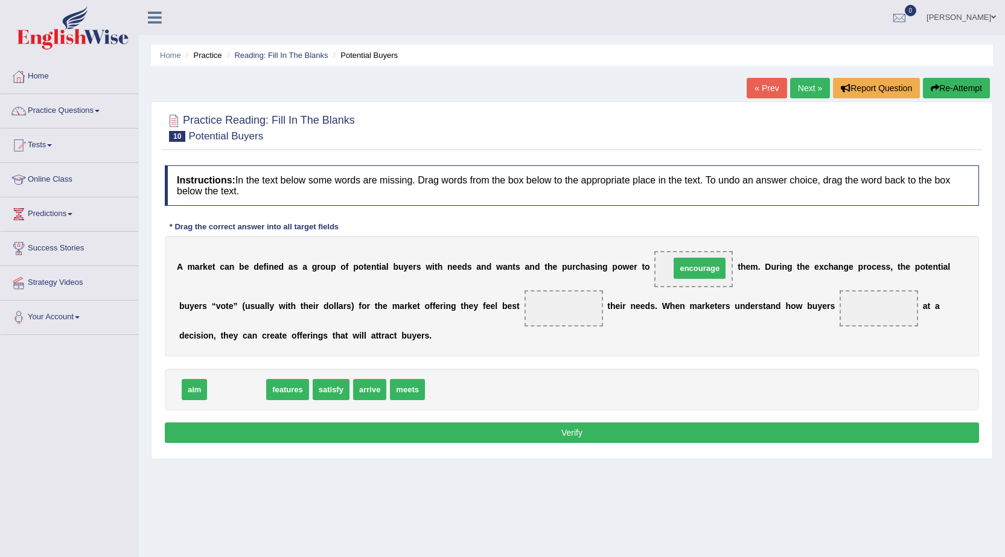
drag, startPoint x: 234, startPoint y: 387, endPoint x: 697, endPoint y: 266, distance: 478.4
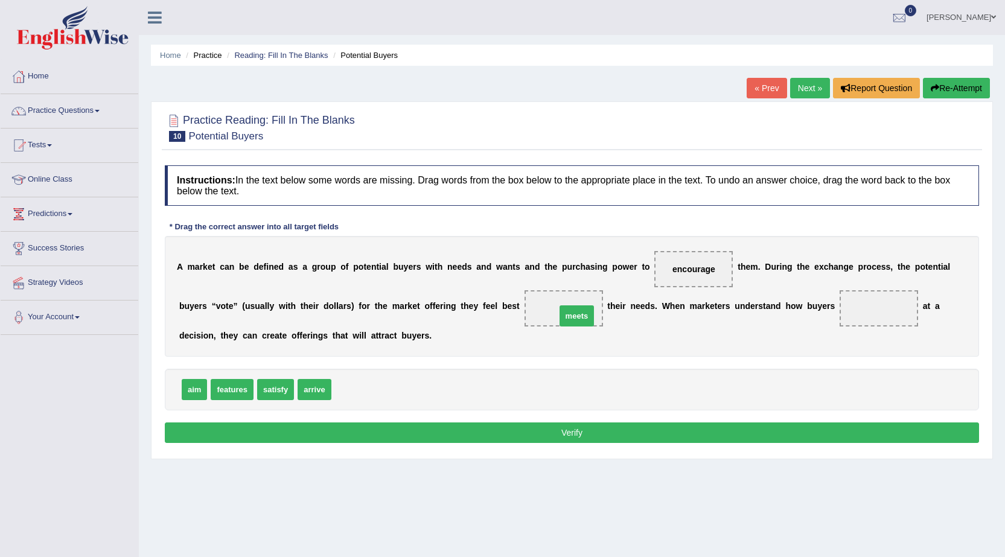
drag, startPoint x: 340, startPoint y: 388, endPoint x: 564, endPoint y: 314, distance: 236.2
drag, startPoint x: 564, startPoint y: 308, endPoint x: 417, endPoint y: 400, distance: 172.9
drag, startPoint x: 276, startPoint y: 386, endPoint x: 559, endPoint y: 306, distance: 294.5
drag, startPoint x: 566, startPoint y: 313, endPoint x: 390, endPoint y: 381, distance: 189.1
drag, startPoint x: 319, startPoint y: 389, endPoint x: 568, endPoint y: 313, distance: 260.7
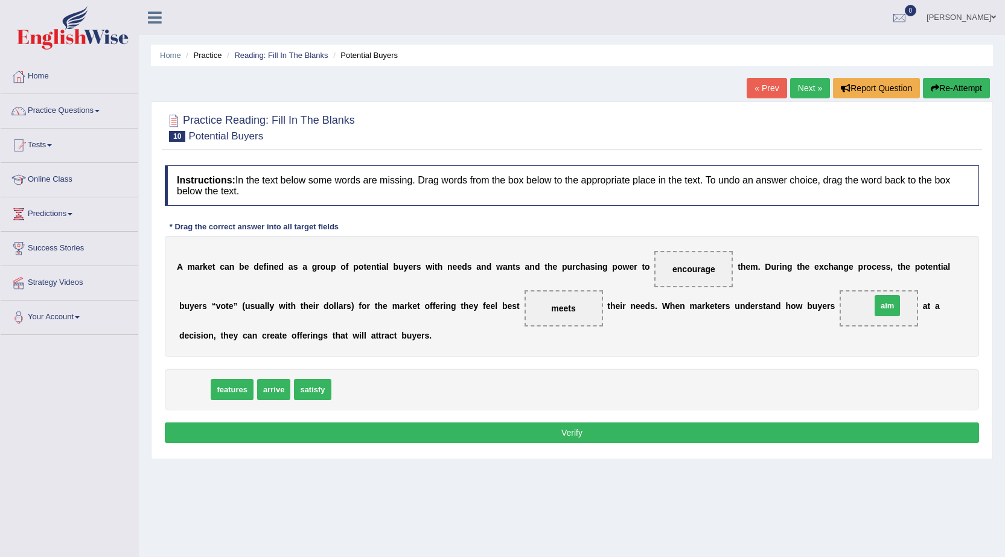
drag, startPoint x: 199, startPoint y: 392, endPoint x: 892, endPoint y: 308, distance: 697.7
click at [749, 435] on button "Verify" at bounding box center [572, 432] width 814 height 21
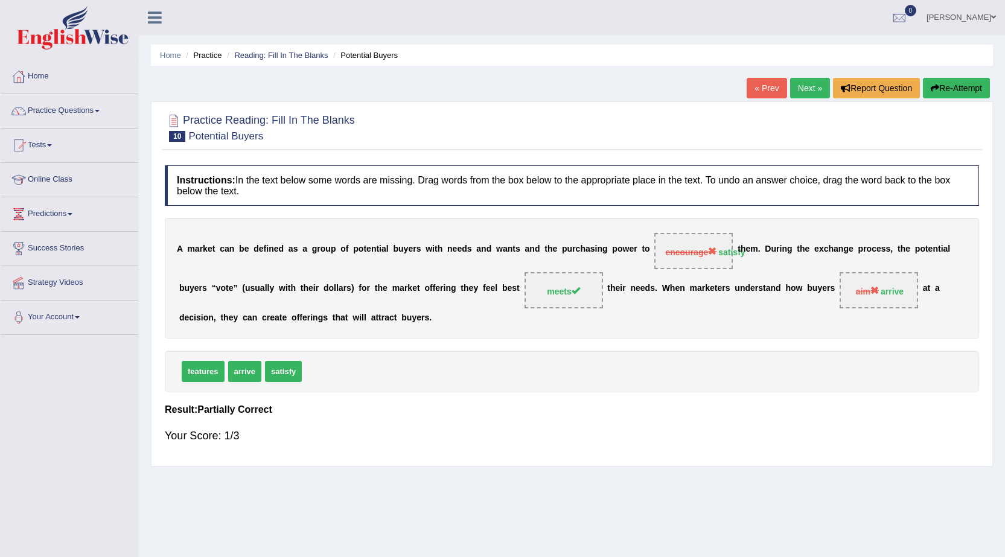
click at [791, 86] on link "Next »" at bounding box center [810, 88] width 40 height 21
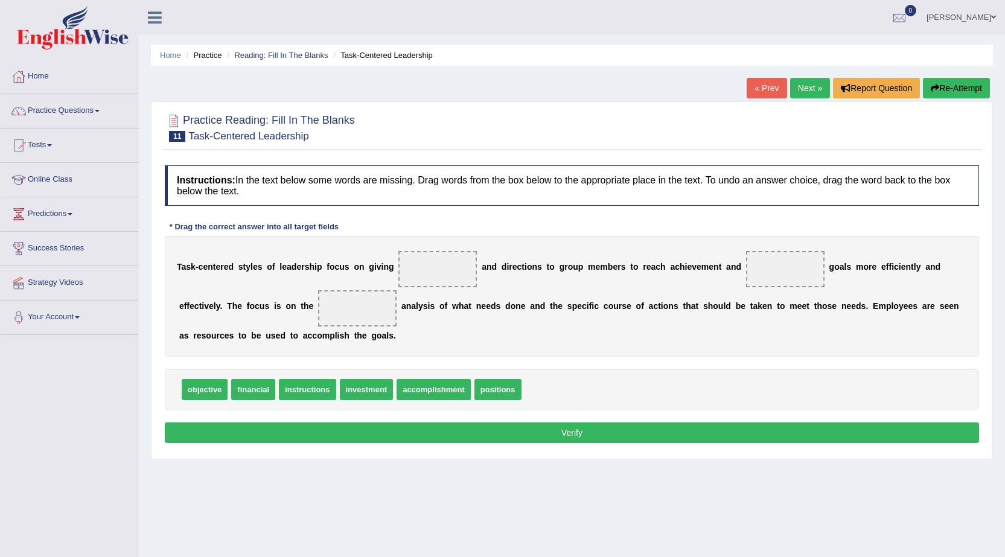
drag, startPoint x: 495, startPoint y: 404, endPoint x: 495, endPoint y: 389, distance: 15.1
click at [495, 392] on div "objective financial instructions investment accomplishment positions" at bounding box center [572, 390] width 814 height 42
drag, startPoint x: 495, startPoint y: 389, endPoint x: 474, endPoint y: 299, distance: 92.5
click at [478, 310] on span "positions" at bounding box center [481, 317] width 47 height 21
drag, startPoint x: 503, startPoint y: 383, endPoint x: 446, endPoint y: 252, distance: 142.7
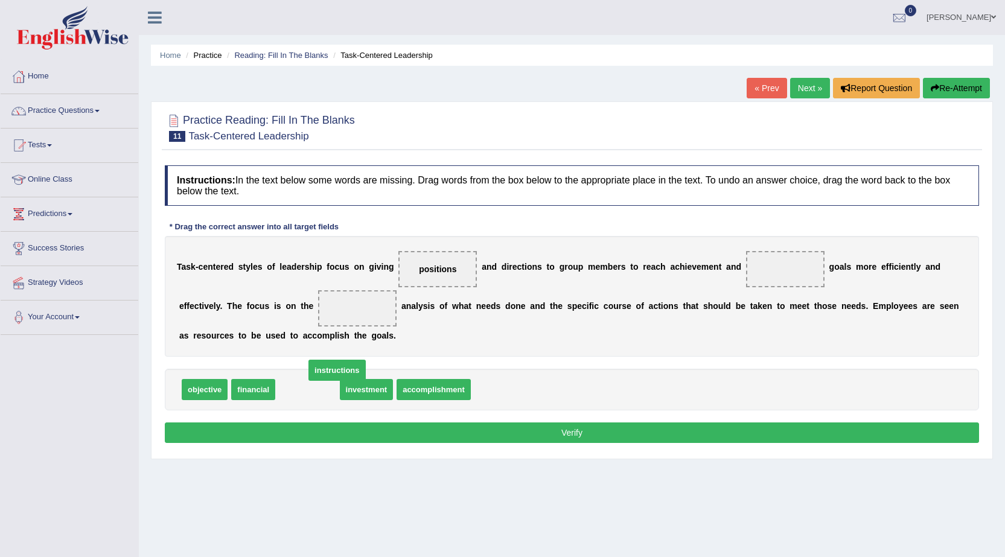
drag, startPoint x: 323, startPoint y: 381, endPoint x: 361, endPoint y: 355, distance: 45.5
drag, startPoint x: 433, startPoint y: 294, endPoint x: 454, endPoint y: 275, distance: 28.6
click at [454, 275] on div "T a s k - c e n t e r e d s t y l e s o f l e a d e r s h i p f o c u s o n g i…" at bounding box center [572, 296] width 814 height 121
drag, startPoint x: 454, startPoint y: 270, endPoint x: 396, endPoint y: 371, distance: 116.7
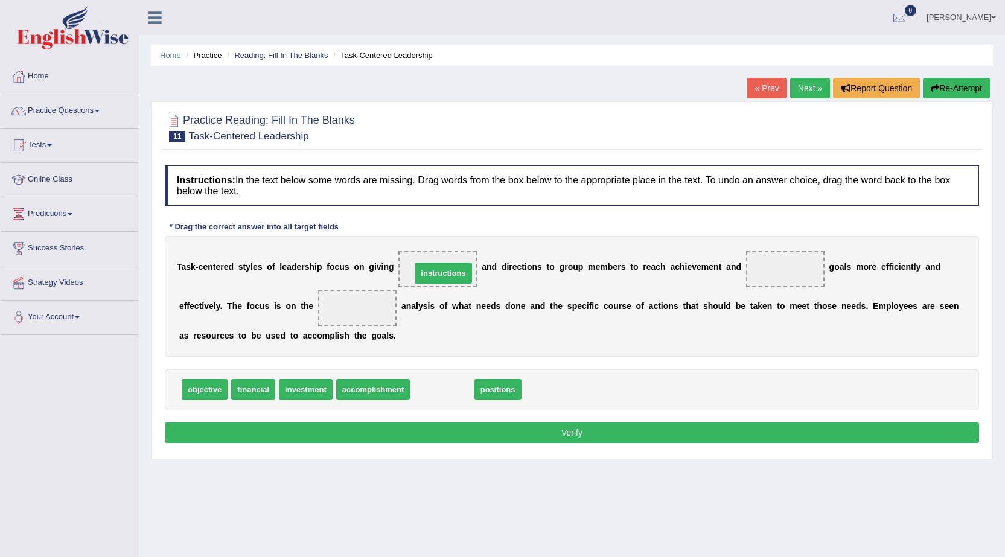
drag, startPoint x: 433, startPoint y: 389, endPoint x: 434, endPoint y: 273, distance: 116.4
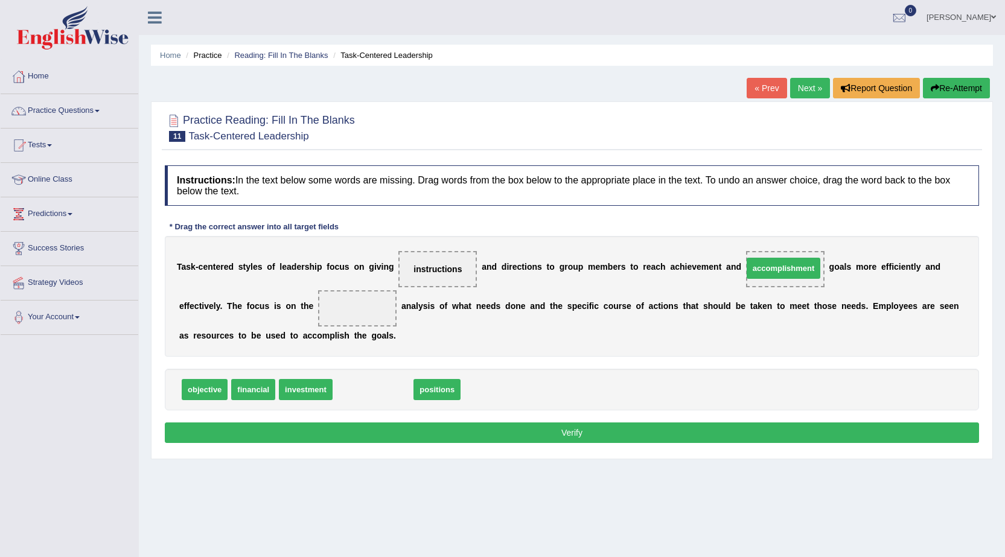
drag, startPoint x: 389, startPoint y: 391, endPoint x: 799, endPoint y: 270, distance: 427.8
drag, startPoint x: 799, startPoint y: 267, endPoint x: 792, endPoint y: 267, distance: 7.3
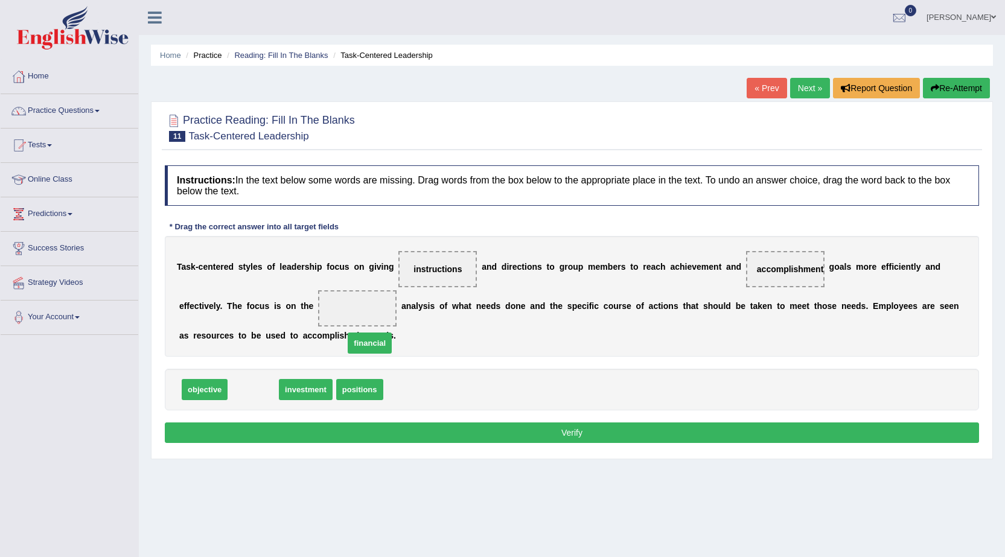
drag, startPoint x: 252, startPoint y: 386, endPoint x: 376, endPoint y: 315, distance: 142.9
click at [385, 429] on button "Verify" at bounding box center [572, 432] width 814 height 21
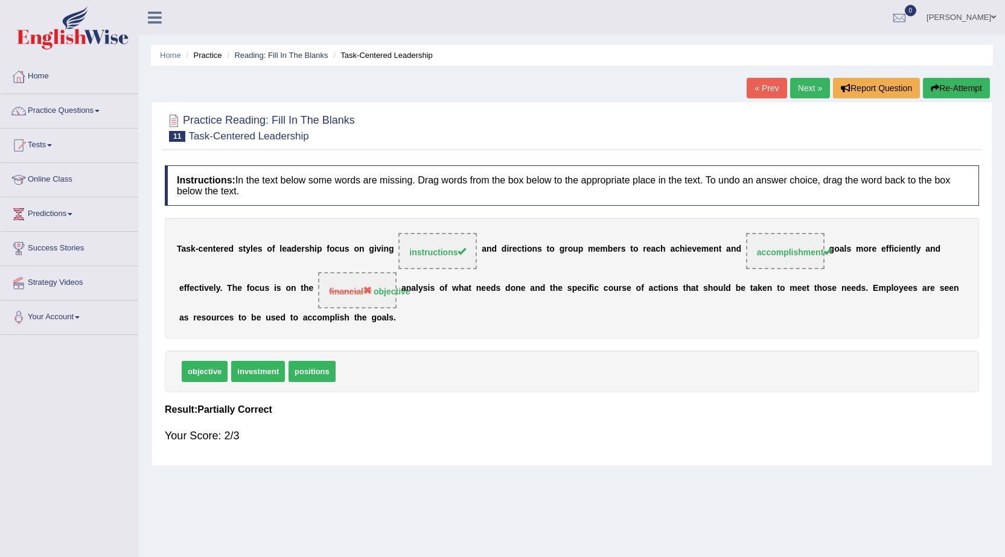
click at [790, 86] on link "Next »" at bounding box center [810, 88] width 40 height 21
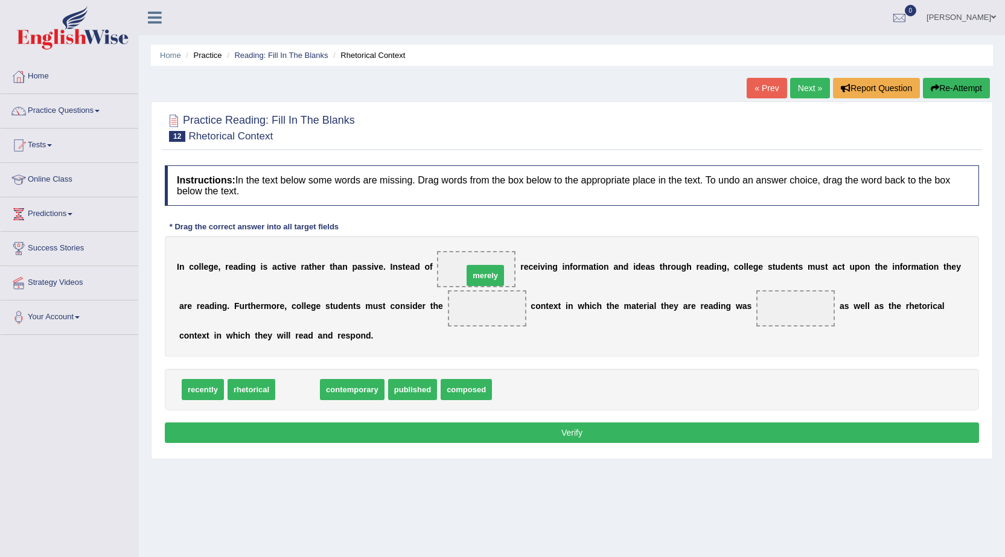
drag, startPoint x: 293, startPoint y: 396, endPoint x: 481, endPoint y: 282, distance: 219.6
click at [424, 372] on div "recently rhetorical contemporary published composed" at bounding box center [572, 390] width 814 height 42
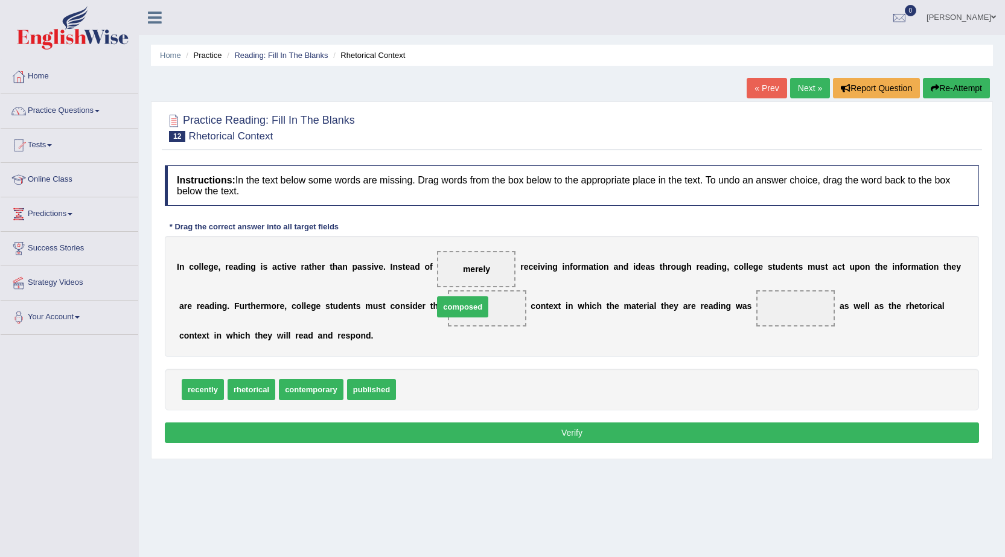
drag, startPoint x: 418, startPoint y: 394, endPoint x: 456, endPoint y: 311, distance: 91.2
drag, startPoint x: 381, startPoint y: 394, endPoint x: 820, endPoint y: 310, distance: 447.2
drag, startPoint x: 664, startPoint y: 430, endPoint x: 659, endPoint y: 416, distance: 15.5
click at [666, 422] on button "Verify" at bounding box center [572, 432] width 814 height 21
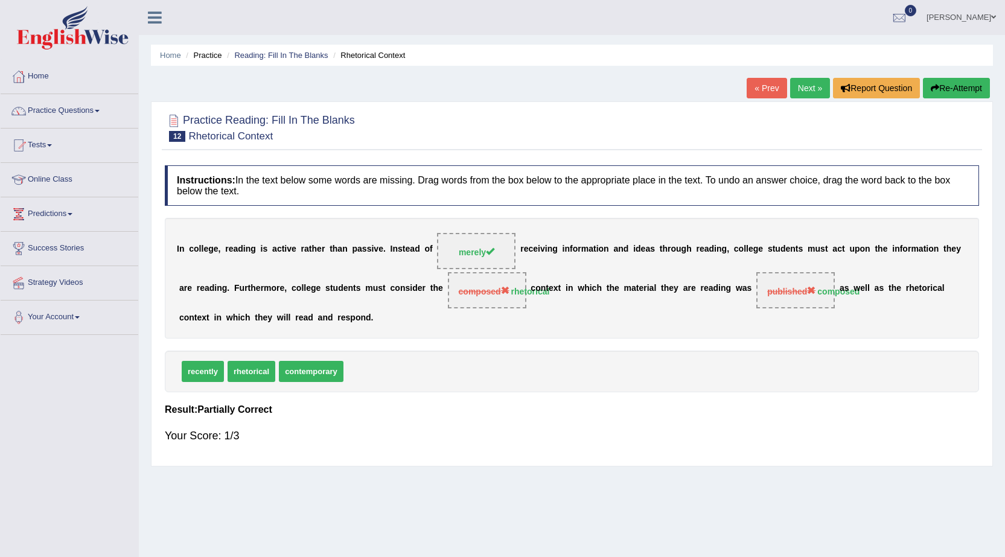
click at [796, 95] on link "Next »" at bounding box center [810, 88] width 40 height 21
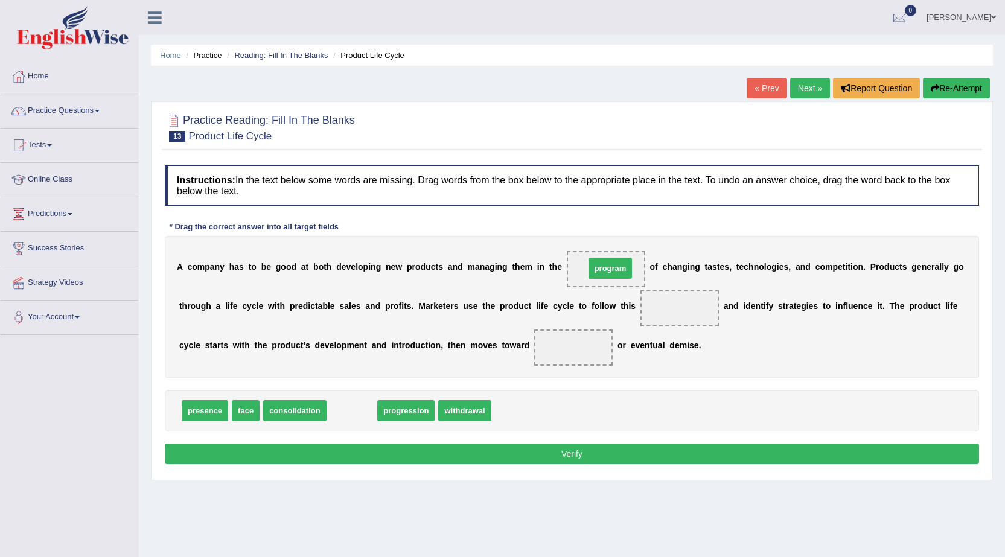
drag, startPoint x: 335, startPoint y: 413, endPoint x: 593, endPoint y: 271, distance: 294.9
drag, startPoint x: 343, startPoint y: 415, endPoint x: 324, endPoint y: 414, distance: 18.7
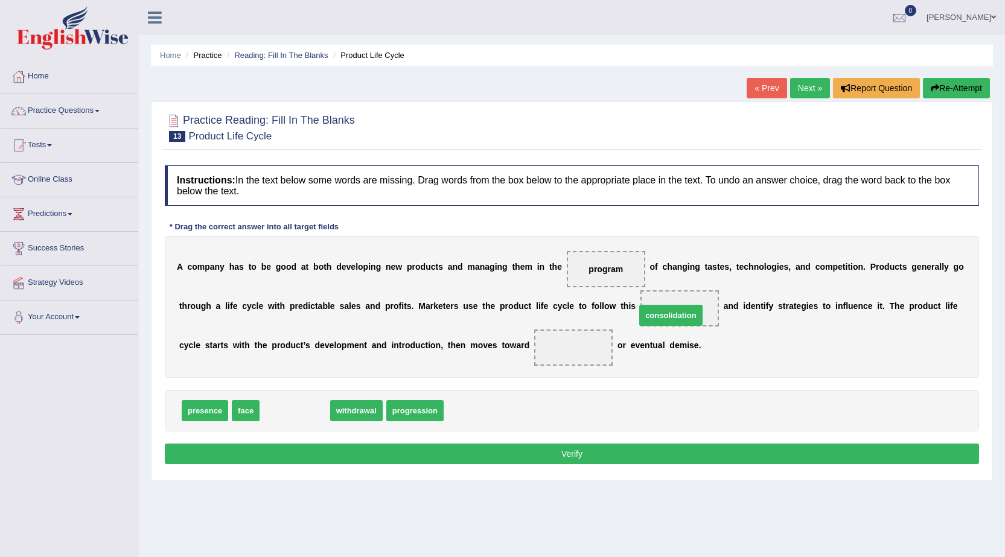
drag, startPoint x: 295, startPoint y: 416, endPoint x: 671, endPoint y: 320, distance: 387.8
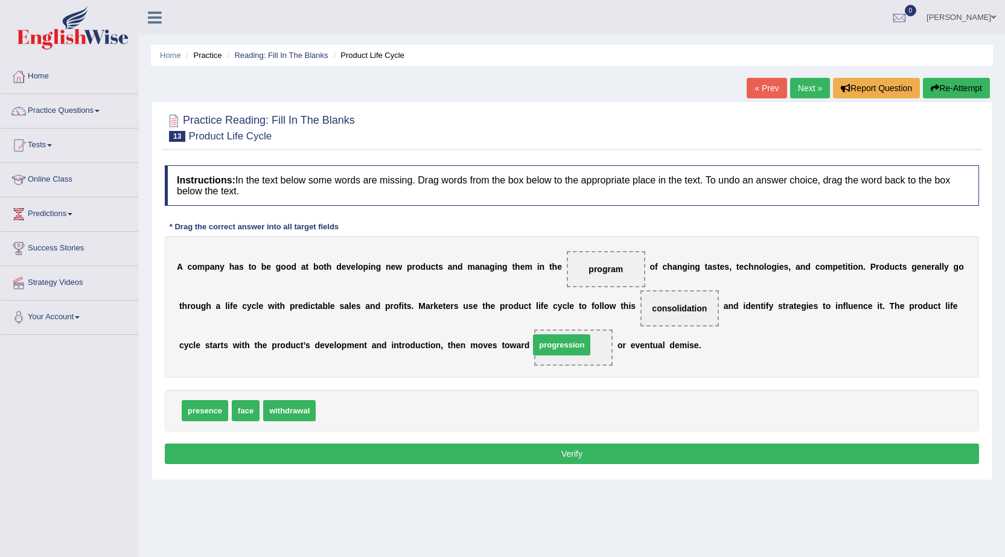
drag, startPoint x: 352, startPoint y: 414, endPoint x: 566, endPoint y: 348, distance: 223.5
click at [617, 457] on button "Verify" at bounding box center [572, 453] width 814 height 21
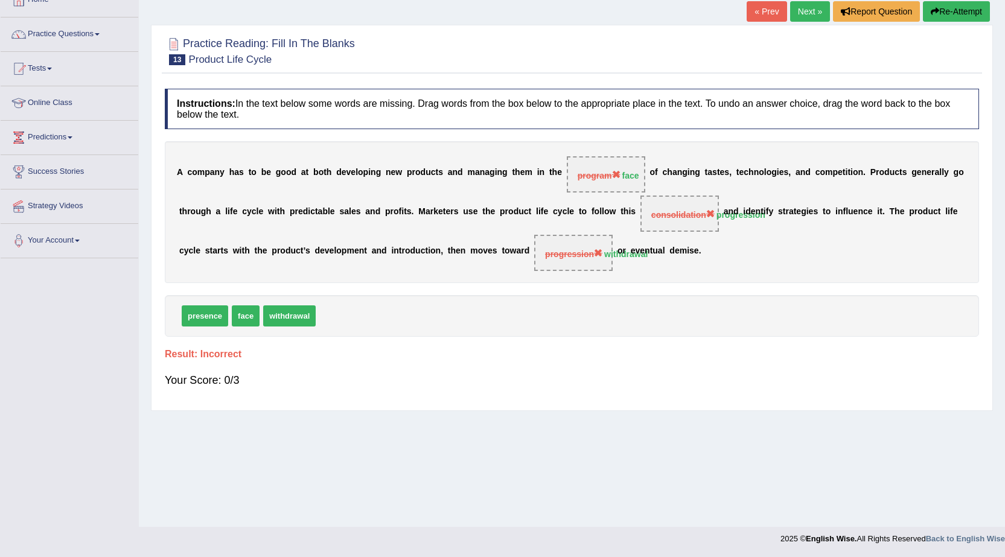
scroll to position [16, 0]
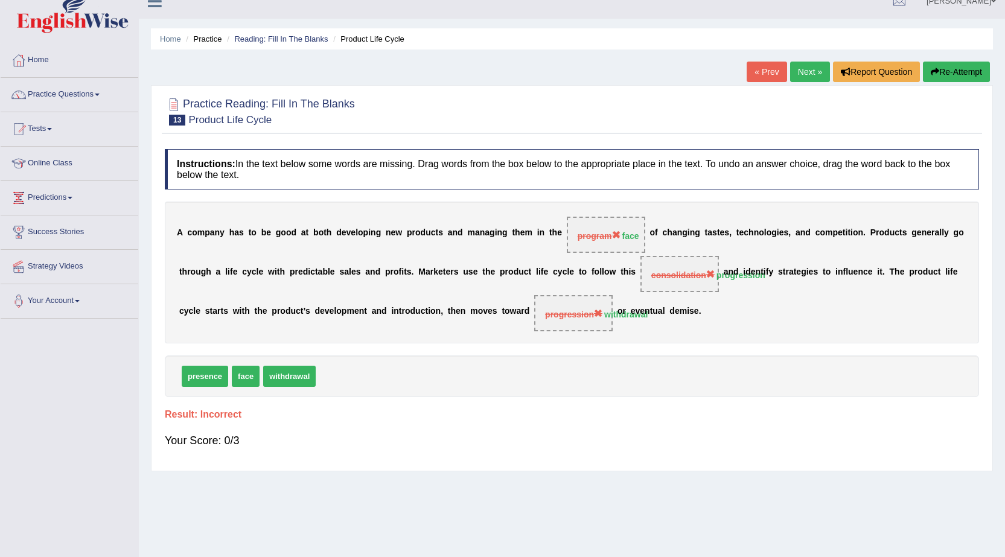
click at [798, 73] on link "Next »" at bounding box center [810, 72] width 40 height 21
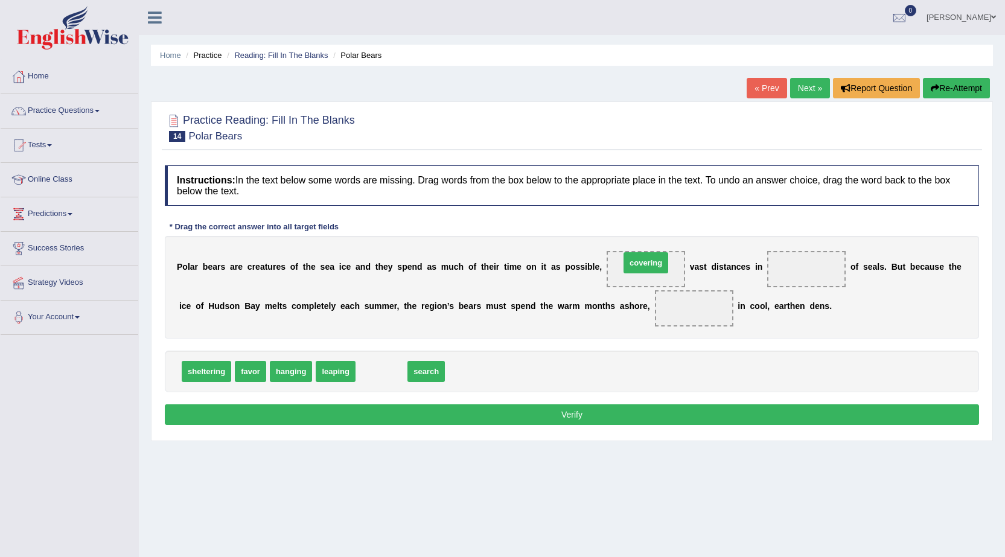
drag, startPoint x: 372, startPoint y: 366, endPoint x: 637, endPoint y: 258, distance: 285.7
drag, startPoint x: 379, startPoint y: 370, endPoint x: 812, endPoint y: 270, distance: 443.9
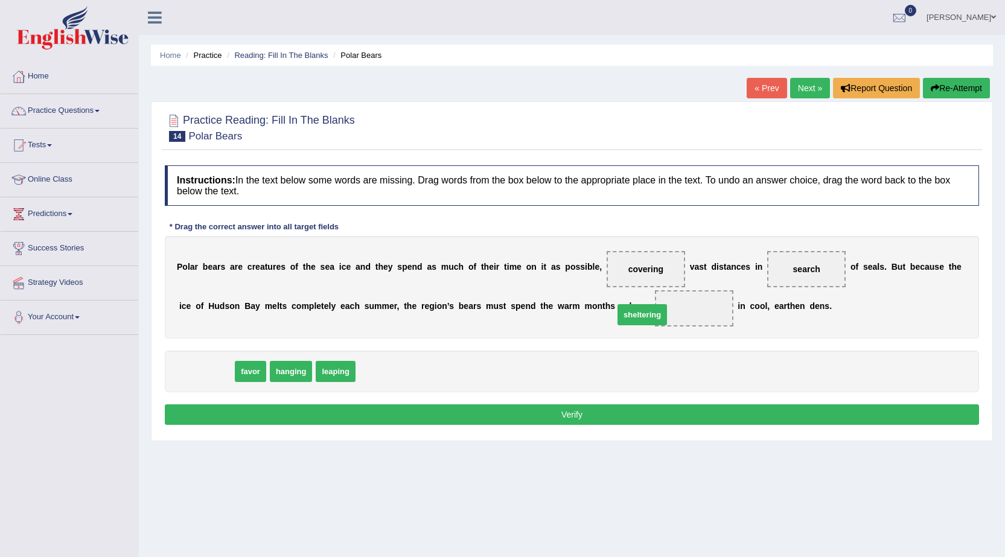
drag, startPoint x: 211, startPoint y: 370, endPoint x: 668, endPoint y: 313, distance: 460.9
drag, startPoint x: 688, startPoint y: 308, endPoint x: 370, endPoint y: 454, distance: 349.9
click at [370, 454] on div "Home Practice Reading: Fill In The Blanks Polar Bears « Prev Next » Report Ques…" at bounding box center [572, 301] width 866 height 603
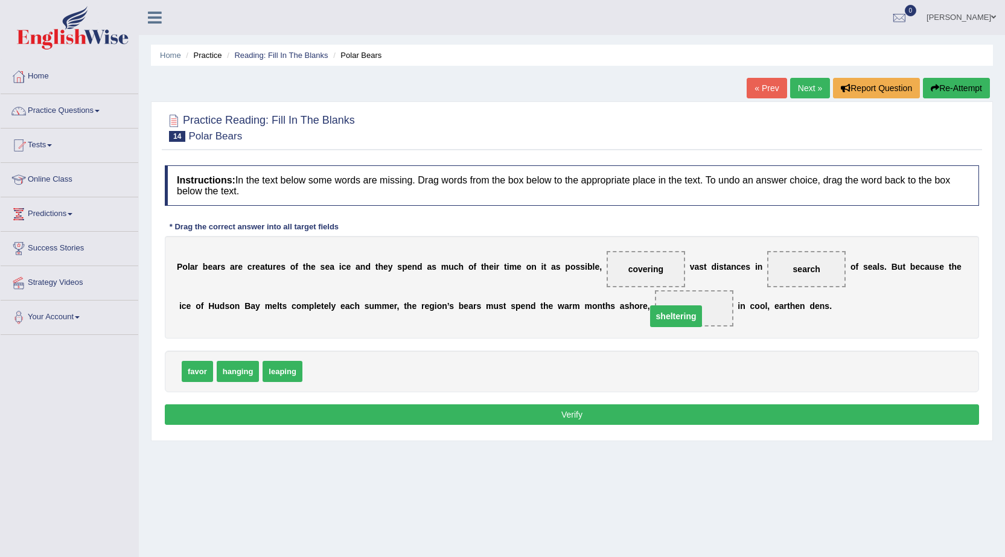
drag, startPoint x: 359, startPoint y: 408, endPoint x: 358, endPoint y: 402, distance: 6.2
click at [358, 402] on div "Instructions: In the text below some words are missing. Drag words from the box…" at bounding box center [572, 296] width 820 height 275
click at [422, 413] on button "Verify" at bounding box center [572, 414] width 814 height 21
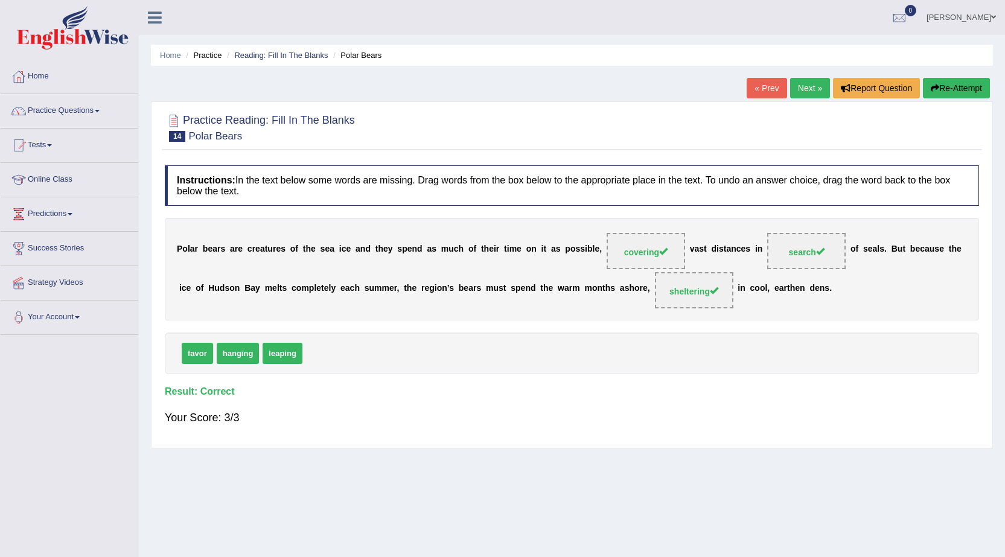
click at [804, 81] on link "Next »" at bounding box center [810, 88] width 40 height 21
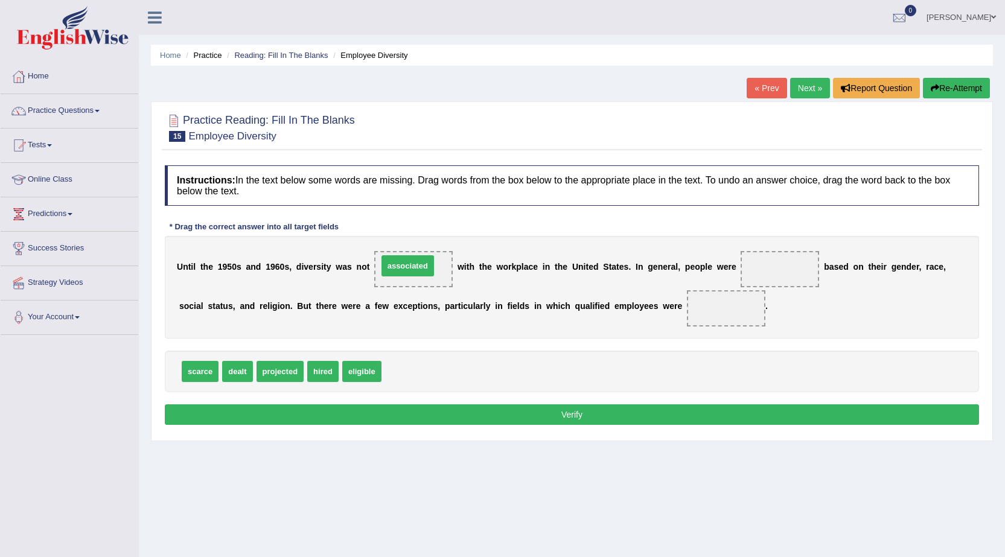
drag, startPoint x: 422, startPoint y: 379, endPoint x: 418, endPoint y: 274, distance: 105.6
drag, startPoint x: 323, startPoint y: 374, endPoint x: 769, endPoint y: 269, distance: 458.6
click at [326, 370] on span "eligible" at bounding box center [326, 371] width 39 height 21
drag, startPoint x: 780, startPoint y: 262, endPoint x: 743, endPoint y: 302, distance: 53.4
click at [743, 305] on div "U n t i l t h e 1 9 5 0 s a n d 1 9 6 0 s , d i v e r s i t y w a s n o t assoc…" at bounding box center [572, 287] width 814 height 103
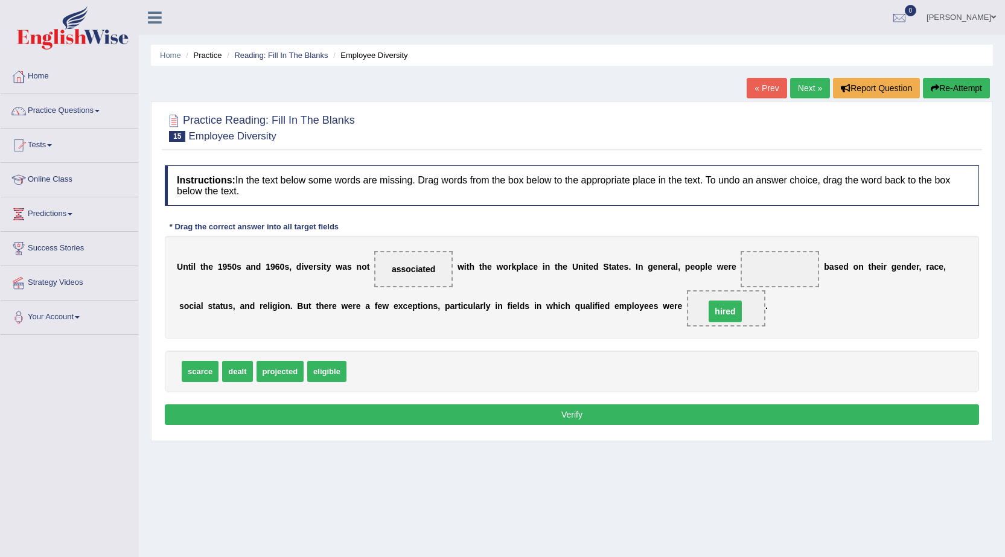
drag, startPoint x: 778, startPoint y: 273, endPoint x: 723, endPoint y: 315, distance: 69.3
drag, startPoint x: 725, startPoint y: 305, endPoint x: 723, endPoint y: 317, distance: 12.2
drag, startPoint x: 724, startPoint y: 301, endPoint x: 764, endPoint y: 288, distance: 41.8
click at [764, 288] on div "U n t i l t h e 1 9 5 0 s a n d 1 9 6 0 s , d i v e r s i t y w a s n o t assoc…" at bounding box center [572, 287] width 814 height 103
drag, startPoint x: 722, startPoint y: 306, endPoint x: 769, endPoint y: 263, distance: 64.5
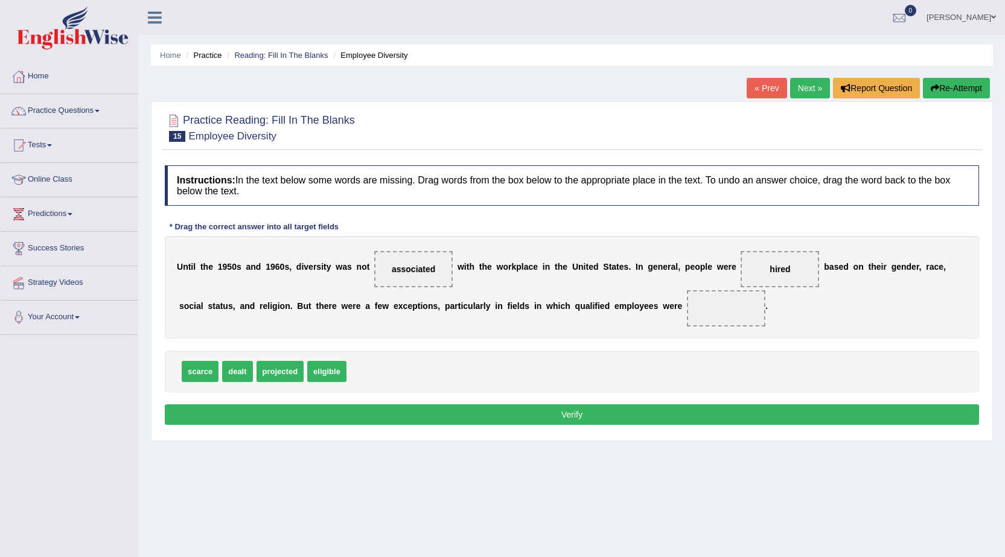
drag, startPoint x: 351, startPoint y: 356, endPoint x: 654, endPoint y: 318, distance: 305.2
click at [654, 318] on div "Instructions: In the text below some words are missing. Drag words from the box…" at bounding box center [572, 296] width 820 height 275
drag, startPoint x: 289, startPoint y: 370, endPoint x: 731, endPoint y: 307, distance: 446.1
click at [586, 418] on button "Verify" at bounding box center [572, 414] width 814 height 21
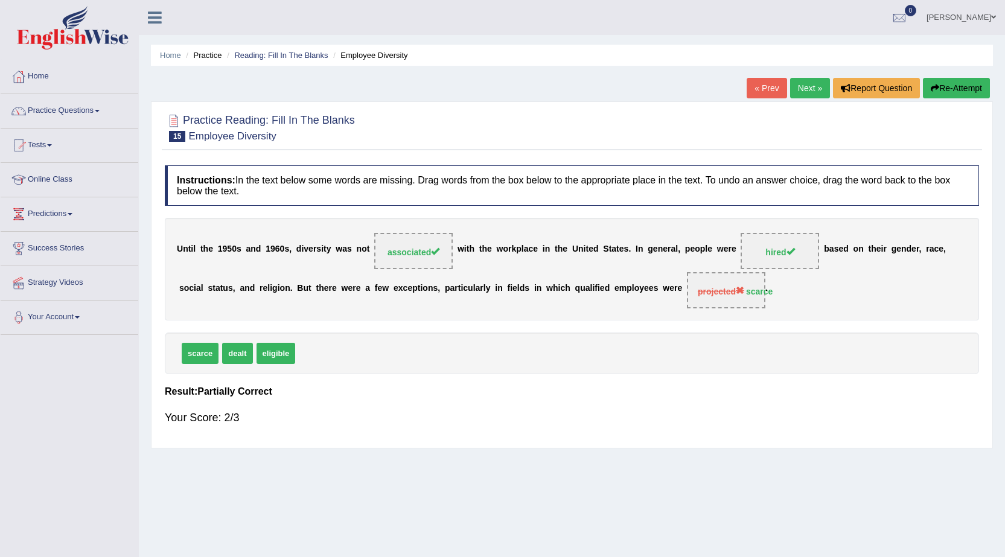
click at [798, 89] on link "Next »" at bounding box center [810, 88] width 40 height 21
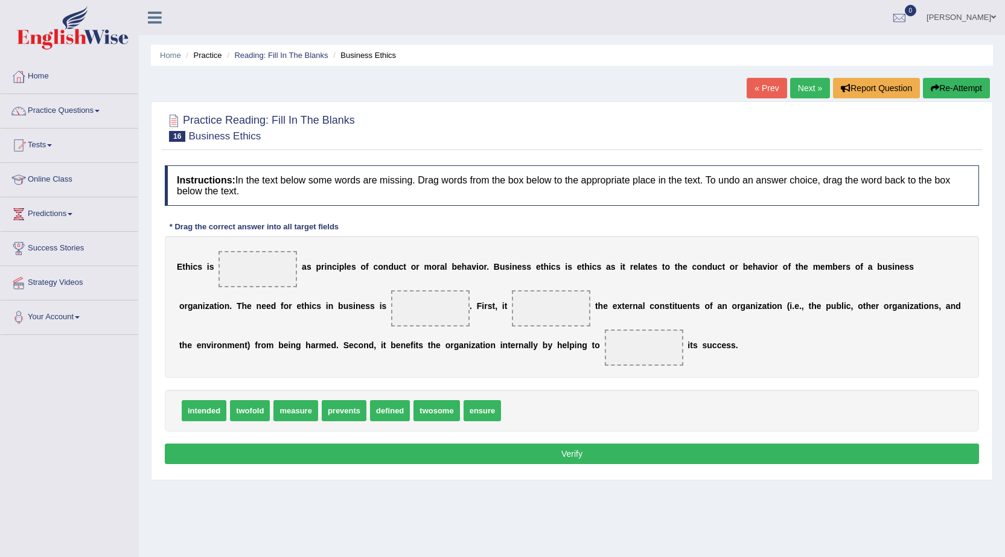
click at [404, 396] on div "intended twofold measure prevents defined twosome ensure" at bounding box center [572, 411] width 814 height 42
drag, startPoint x: 396, startPoint y: 405, endPoint x: 273, endPoint y: 250, distance: 197.1
drag, startPoint x: 195, startPoint y: 410, endPoint x: 389, endPoint y: 372, distance: 196.8
click at [231, 400] on span "intended" at bounding box center [208, 410] width 45 height 21
drag, startPoint x: 434, startPoint y: 322, endPoint x: 432, endPoint y: 403, distance: 81.5
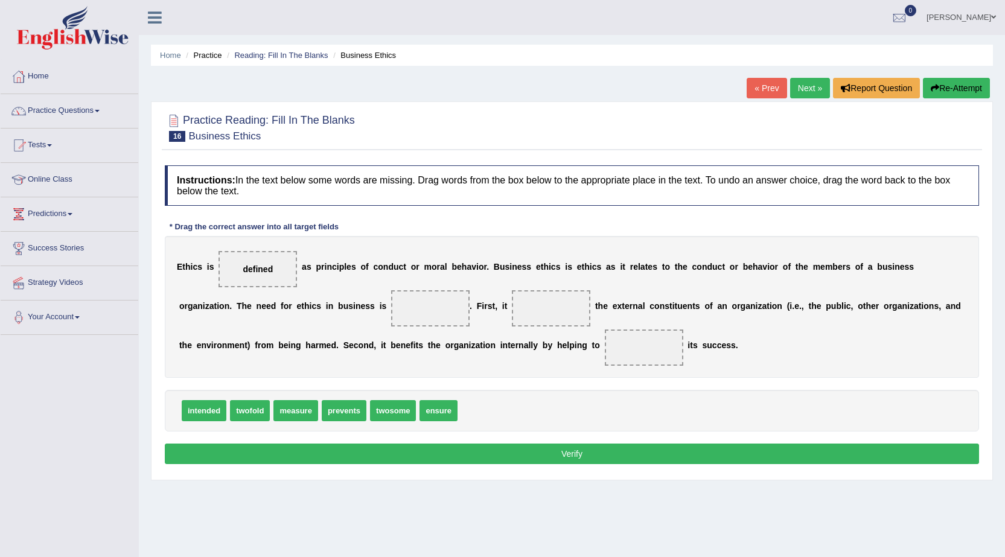
click at [440, 302] on div "E t h i c s i s defined a s p r i n c i p l e s o f c o n d u c t o r m o r a l…" at bounding box center [572, 307] width 814 height 142
drag, startPoint x: 436, startPoint y: 414, endPoint x: 428, endPoint y: 309, distance: 105.3
drag, startPoint x: 430, startPoint y: 305, endPoint x: 439, endPoint y: 389, distance: 84.9
drag, startPoint x: 351, startPoint y: 414, endPoint x: 577, endPoint y: 316, distance: 247.3
drag, startPoint x: 388, startPoint y: 411, endPoint x: 408, endPoint y: 407, distance: 20.9
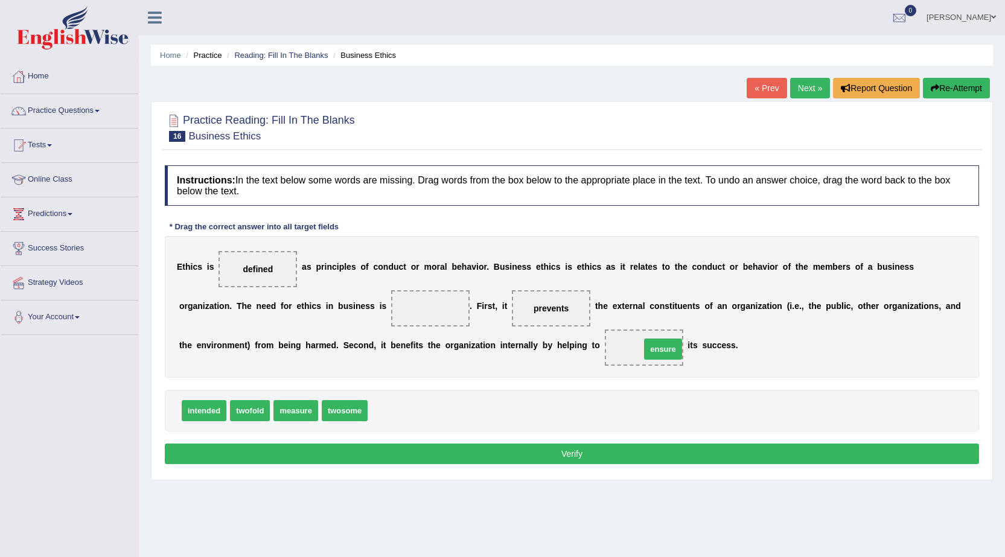
drag, startPoint x: 389, startPoint y: 412, endPoint x: 661, endPoint y: 351, distance: 279.6
drag, startPoint x: 213, startPoint y: 412, endPoint x: 448, endPoint y: 316, distance: 253.5
click at [469, 449] on button "Verify" at bounding box center [572, 453] width 814 height 21
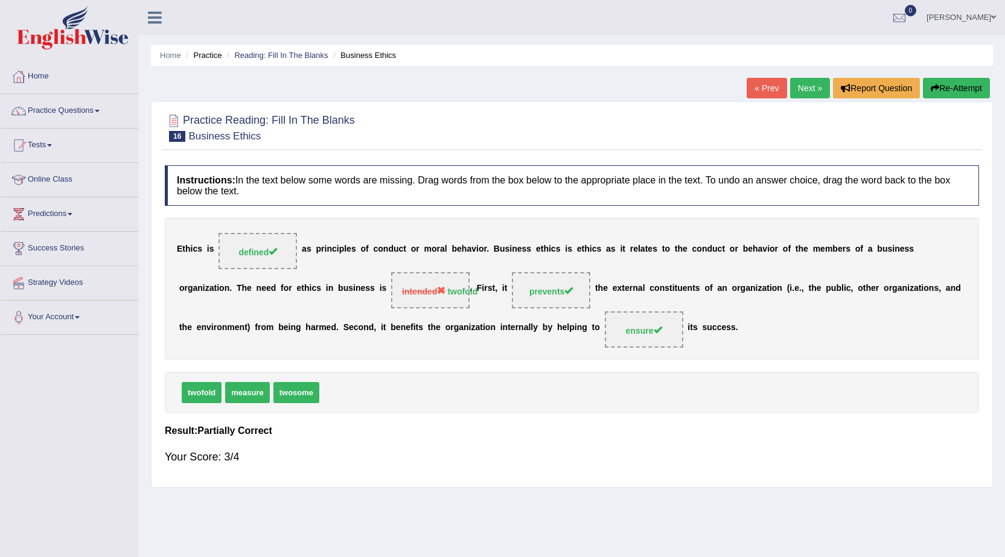
click at [801, 83] on link "Next »" at bounding box center [810, 88] width 40 height 21
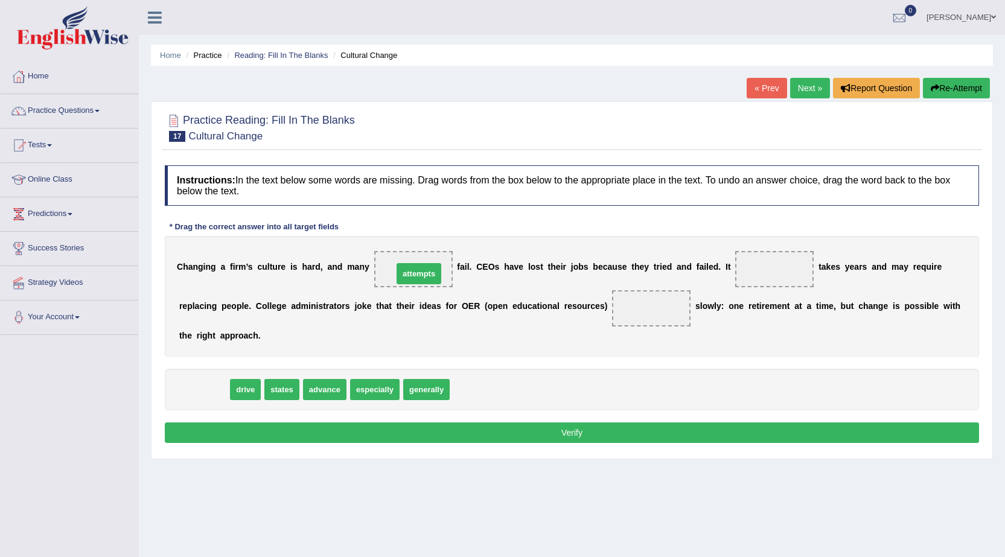
drag, startPoint x: 203, startPoint y: 392, endPoint x: 418, endPoint y: 276, distance: 244.0
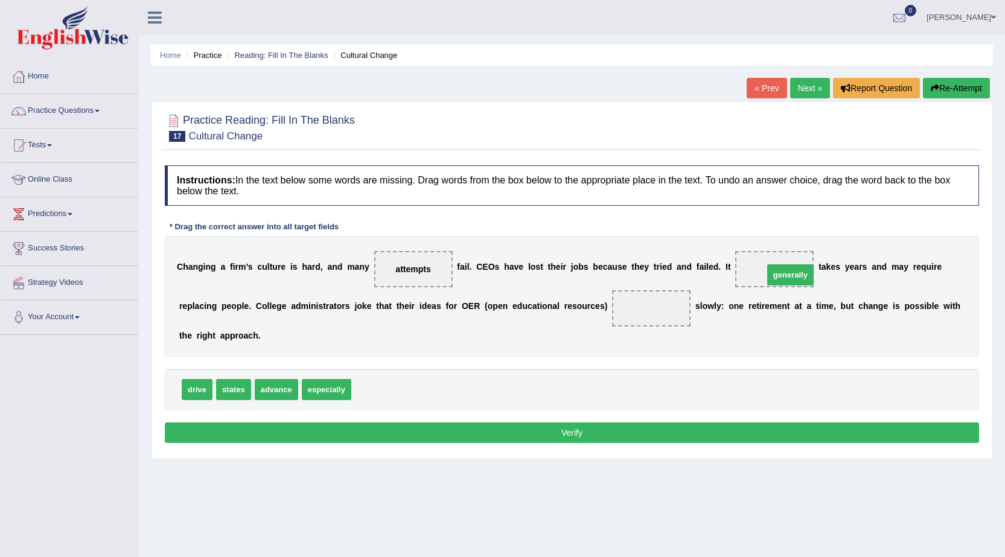
drag, startPoint x: 374, startPoint y: 393, endPoint x: 804, endPoint y: 291, distance: 441.5
drag, startPoint x: 182, startPoint y: 387, endPoint x: 647, endPoint y: 308, distance: 471.8
click at [609, 421] on div "Instructions: In the text below some words are missing. Drag words from the box…" at bounding box center [572, 305] width 820 height 293
click at [610, 430] on button "Verify" at bounding box center [572, 432] width 814 height 21
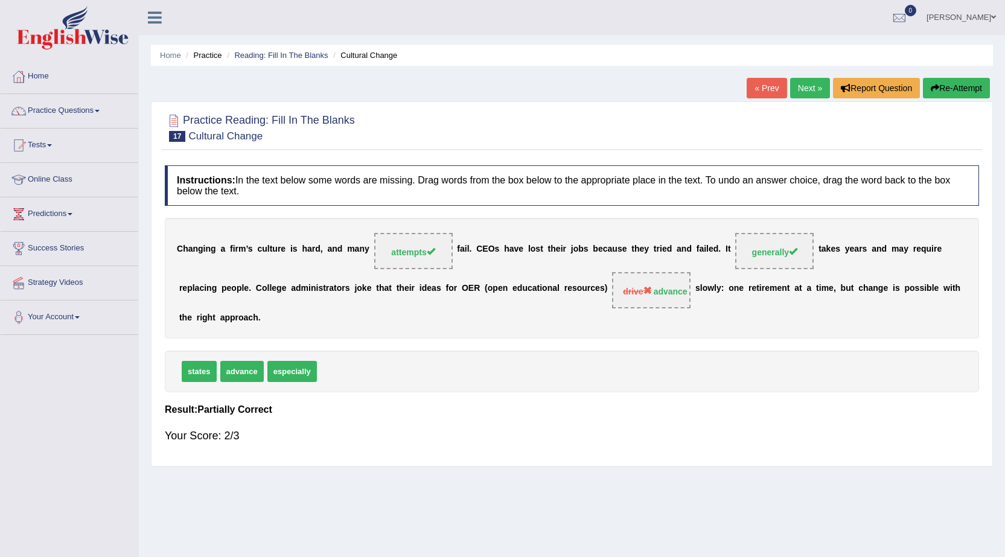
click at [804, 83] on link "Next »" at bounding box center [810, 88] width 40 height 21
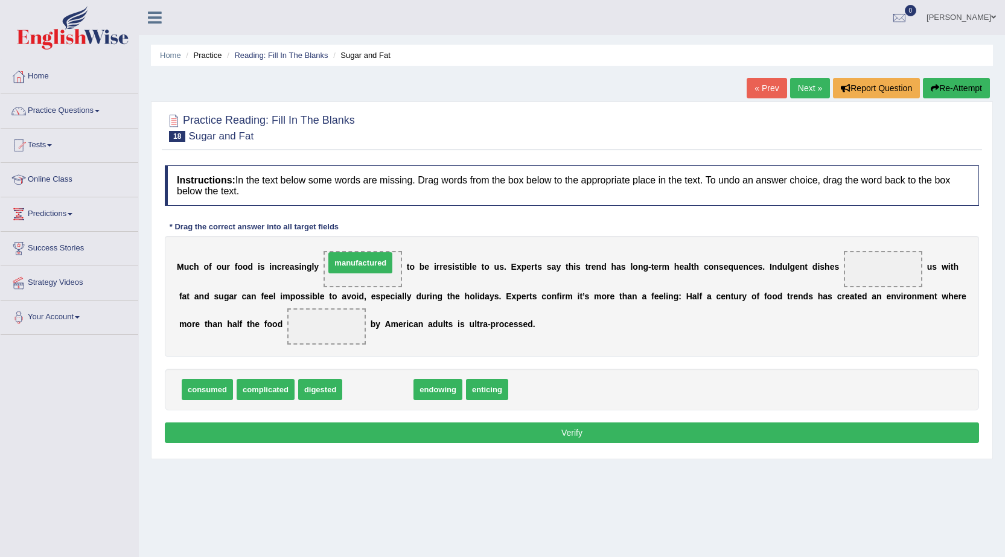
drag, startPoint x: 387, startPoint y: 385, endPoint x: 375, endPoint y: 258, distance: 127.9
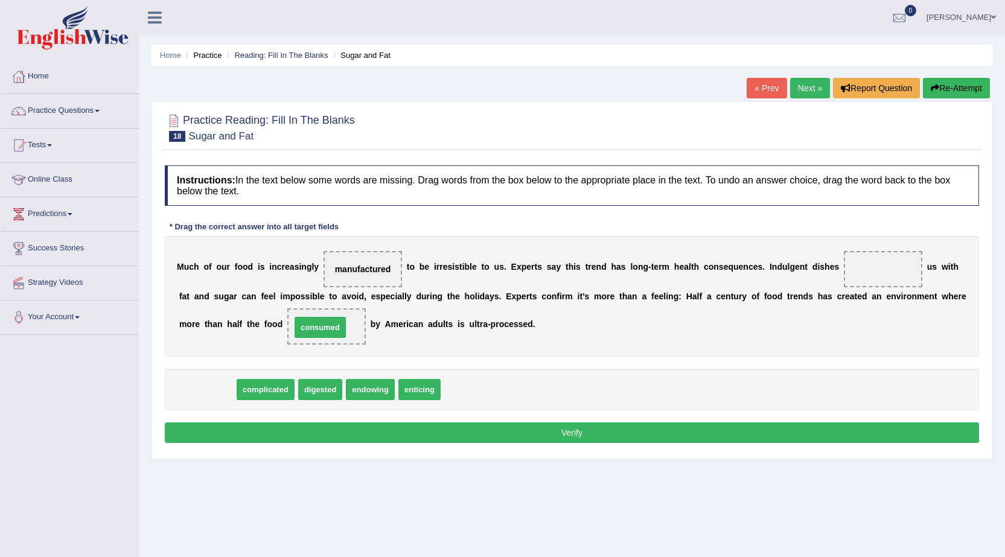
drag, startPoint x: 218, startPoint y: 393, endPoint x: 331, endPoint y: 331, distance: 128.8
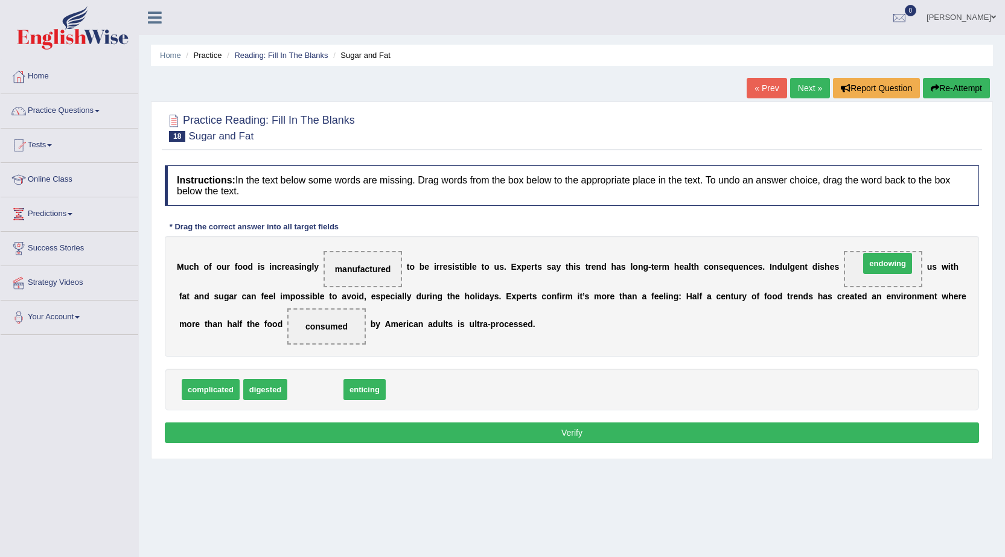
drag, startPoint x: 317, startPoint y: 389, endPoint x: 889, endPoint y: 263, distance: 585.7
click at [738, 434] on button "Verify" at bounding box center [572, 432] width 814 height 21
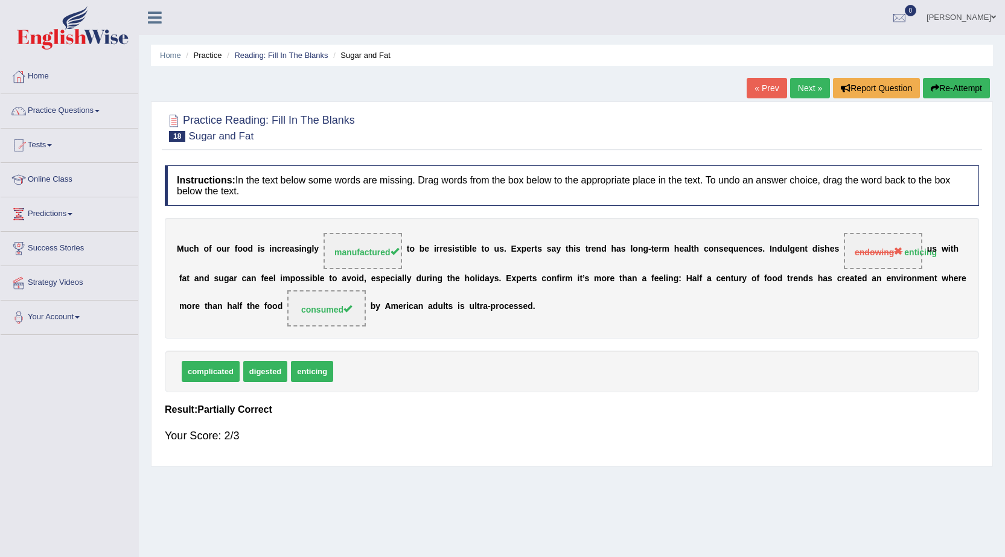
click at [811, 83] on link "Next »" at bounding box center [810, 88] width 40 height 21
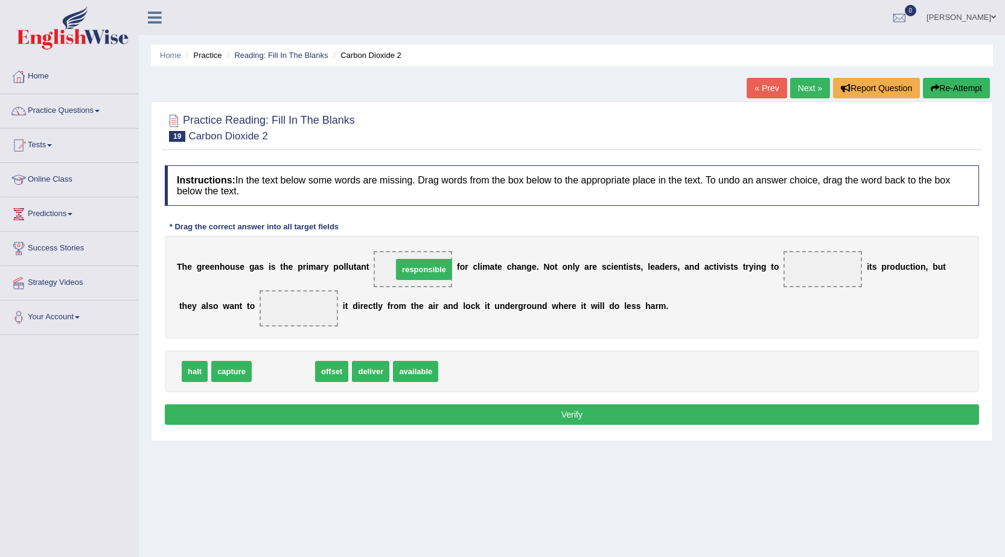
drag, startPoint x: 296, startPoint y: 375, endPoint x: 437, endPoint y: 273, distance: 173.7
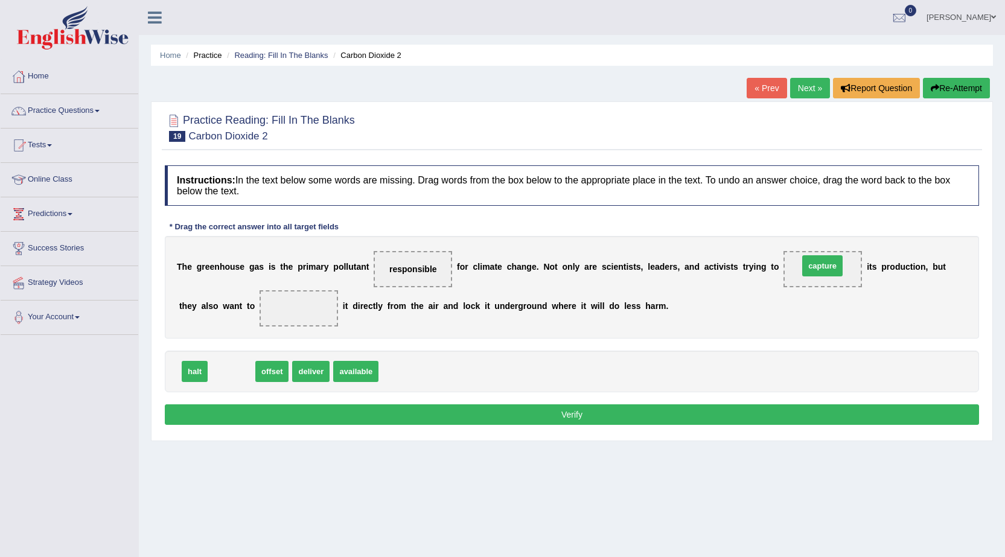
drag, startPoint x: 224, startPoint y: 371, endPoint x: 815, endPoint y: 265, distance: 600.0
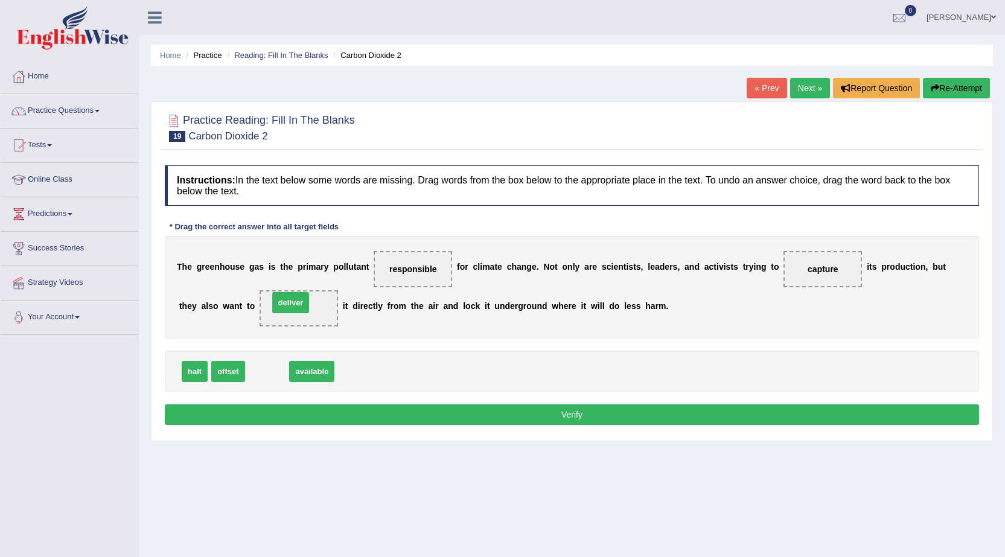
drag, startPoint x: 267, startPoint y: 370, endPoint x: 291, endPoint y: 302, distance: 72.7
click at [430, 412] on button "Verify" at bounding box center [572, 414] width 814 height 21
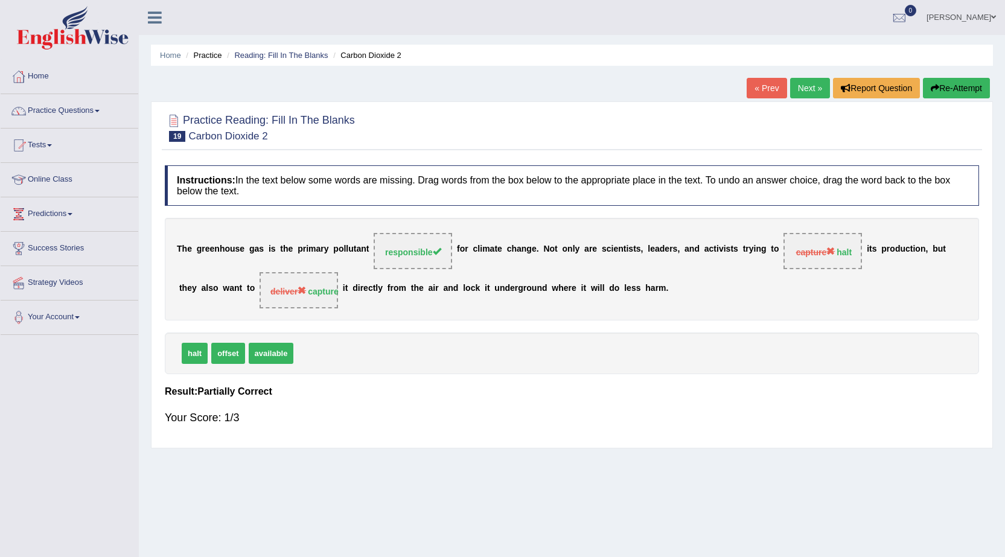
click at [798, 78] on link "Next »" at bounding box center [810, 88] width 40 height 21
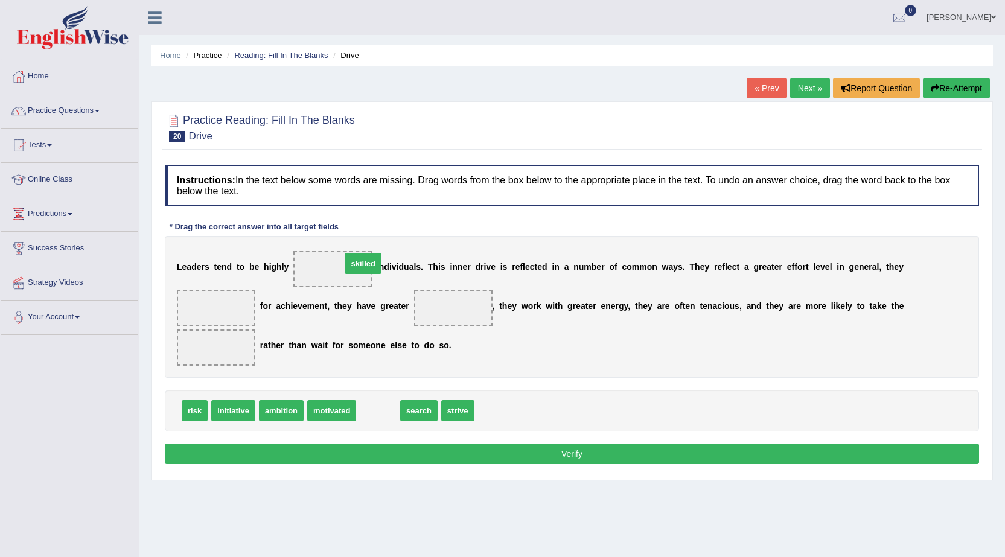
drag, startPoint x: 379, startPoint y: 410, endPoint x: 350, endPoint y: 271, distance: 141.2
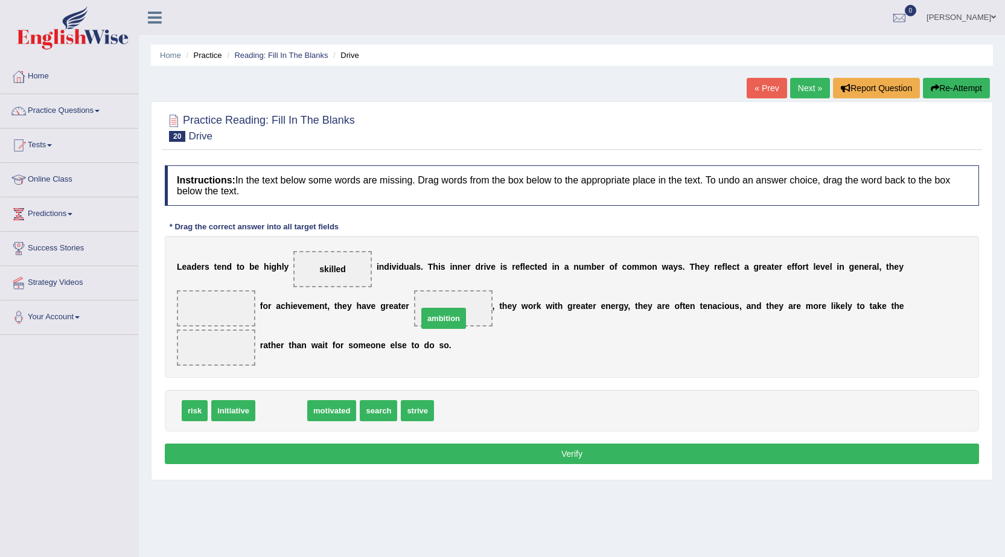
drag, startPoint x: 286, startPoint y: 412, endPoint x: 461, endPoint y: 310, distance: 202.5
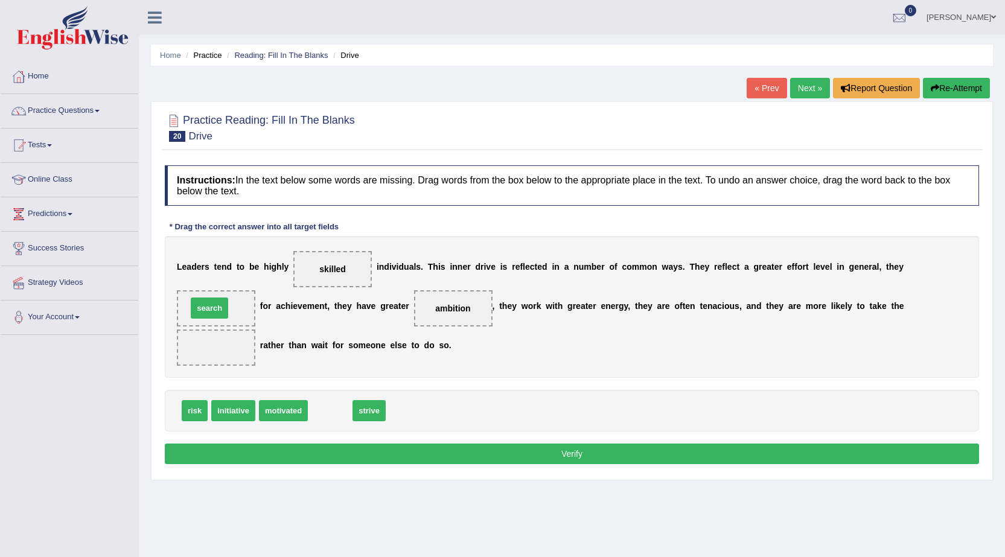
drag, startPoint x: 327, startPoint y: 410, endPoint x: 206, endPoint y: 307, distance: 158.4
drag, startPoint x: 200, startPoint y: 406, endPoint x: 233, endPoint y: 340, distance: 74.5
click at [330, 457] on button "Verify" at bounding box center [572, 453] width 814 height 21
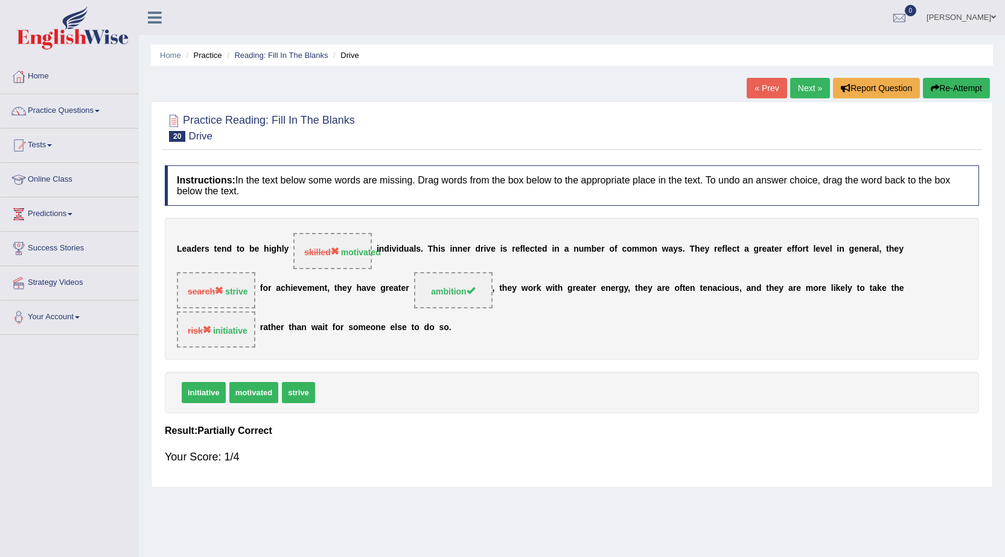
click at [809, 90] on link "Next »" at bounding box center [810, 88] width 40 height 21
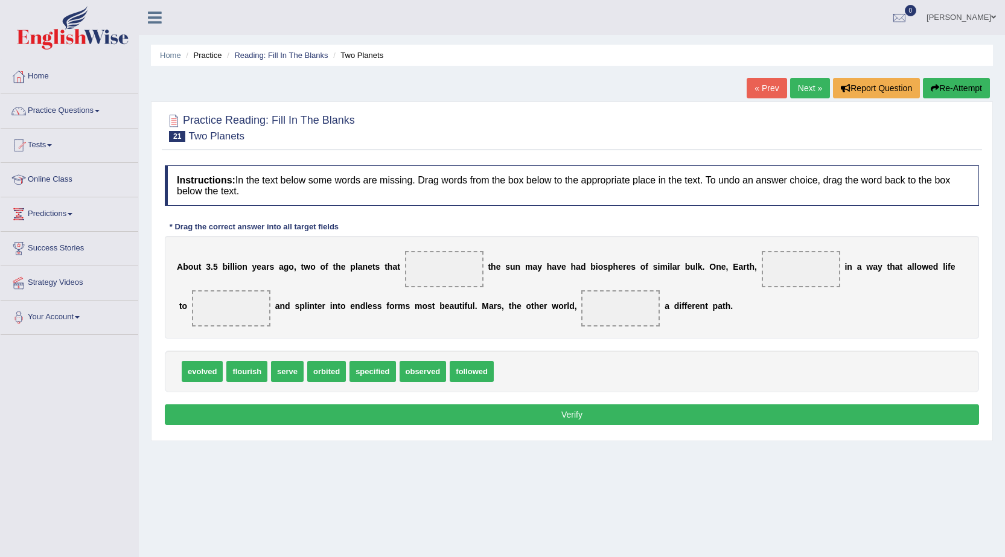
drag, startPoint x: 424, startPoint y: 370, endPoint x: 425, endPoint y: 322, distance: 48.9
click at [424, 361] on span "observed" at bounding box center [422, 371] width 47 height 21
drag, startPoint x: 431, startPoint y: 369, endPoint x: 449, endPoint y: 276, distance: 94.7
drag, startPoint x: 247, startPoint y: 383, endPoint x: 247, endPoint y: 353, distance: 29.6
click at [247, 353] on div "evolved flourish serve orbited specified followed" at bounding box center [572, 372] width 814 height 42
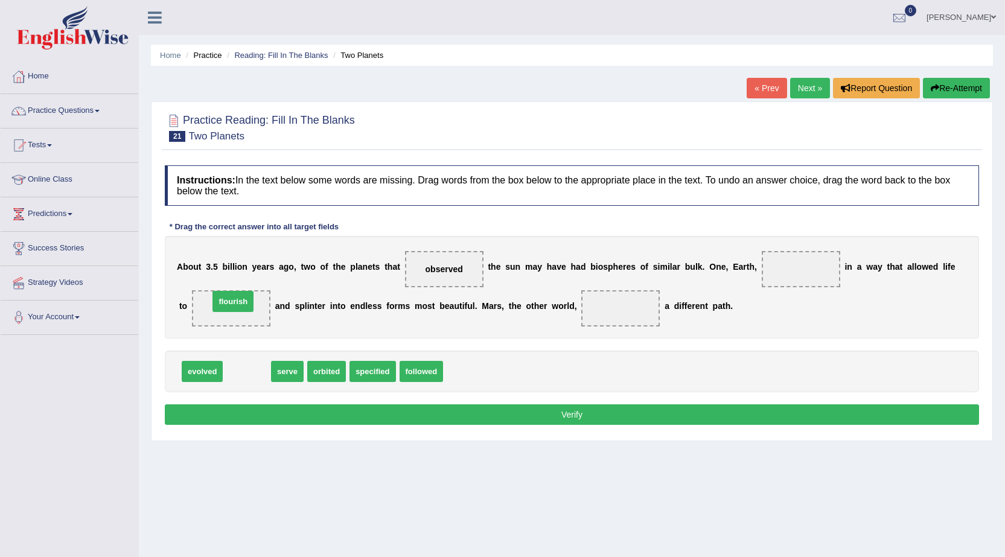
drag, startPoint x: 253, startPoint y: 367, endPoint x: 238, endPoint y: 296, distance: 72.7
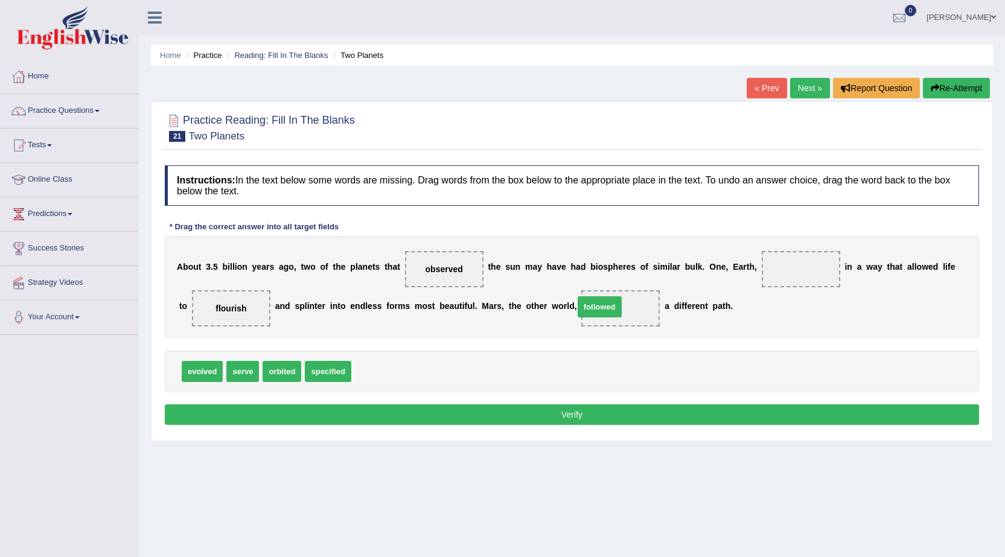
drag, startPoint x: 400, startPoint y: 350, endPoint x: 591, endPoint y: 308, distance: 195.3
drag, startPoint x: 208, startPoint y: 371, endPoint x: 749, endPoint y: 275, distance: 550.3
click at [707, 276] on span "evolved" at bounding box center [686, 279] width 41 height 21
drag, startPoint x: 201, startPoint y: 370, endPoint x: 790, endPoint y: 261, distance: 599.4
click at [717, 412] on button "Verify" at bounding box center [572, 414] width 814 height 21
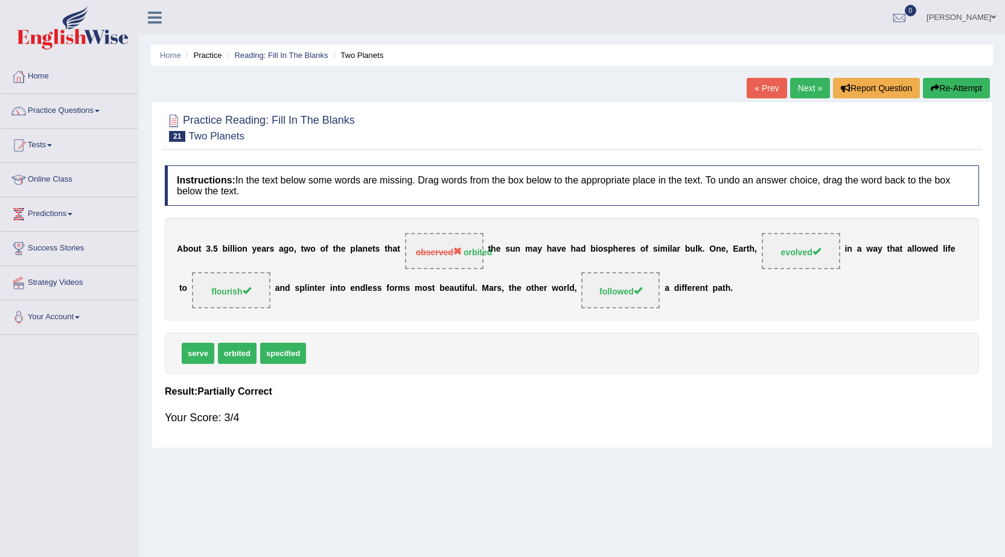
click at [815, 87] on link "Next »" at bounding box center [810, 88] width 40 height 21
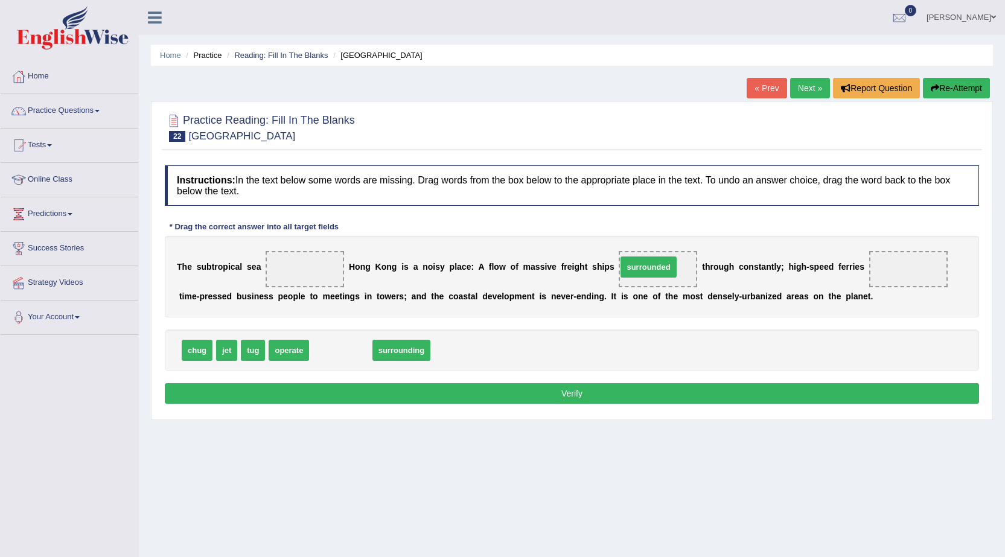
drag, startPoint x: 340, startPoint y: 346, endPoint x: 648, endPoint y: 263, distance: 318.8
drag, startPoint x: 346, startPoint y: 354, endPoint x: 300, endPoint y: 277, distance: 89.8
click at [666, 264] on span "surrounded" at bounding box center [657, 269] width 78 height 36
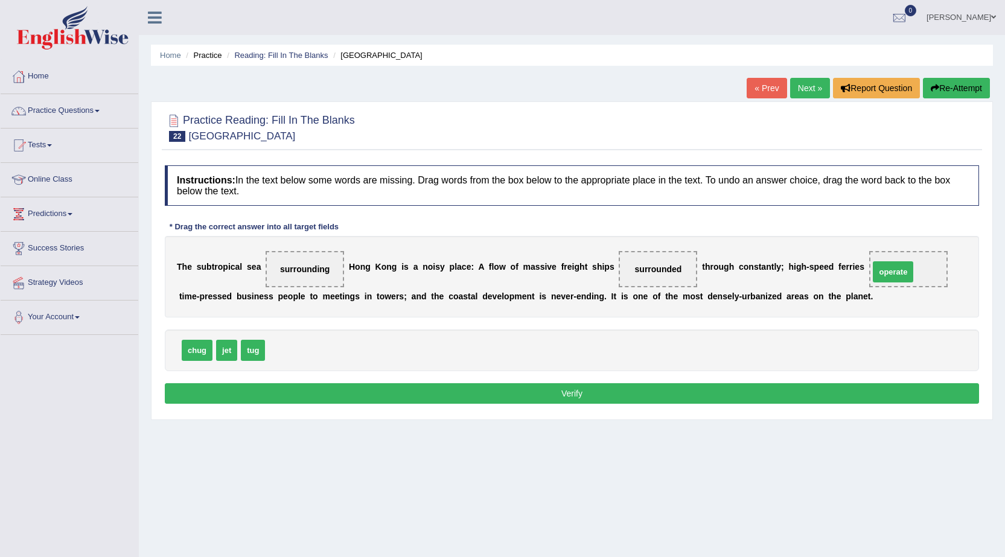
drag, startPoint x: 290, startPoint y: 348, endPoint x: 894, endPoint y: 270, distance: 609.0
click at [807, 380] on div "Instructions: In the text below some words are missing. Drag words from the box…" at bounding box center [572, 286] width 820 height 254
click at [805, 386] on button "Verify" at bounding box center [572, 393] width 814 height 21
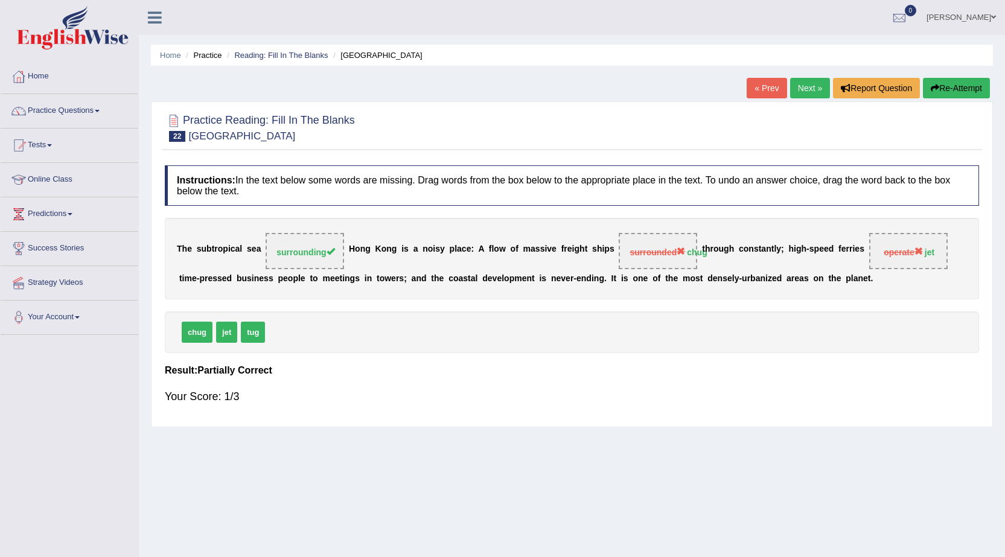
click at [795, 83] on link "Next »" at bounding box center [810, 88] width 40 height 21
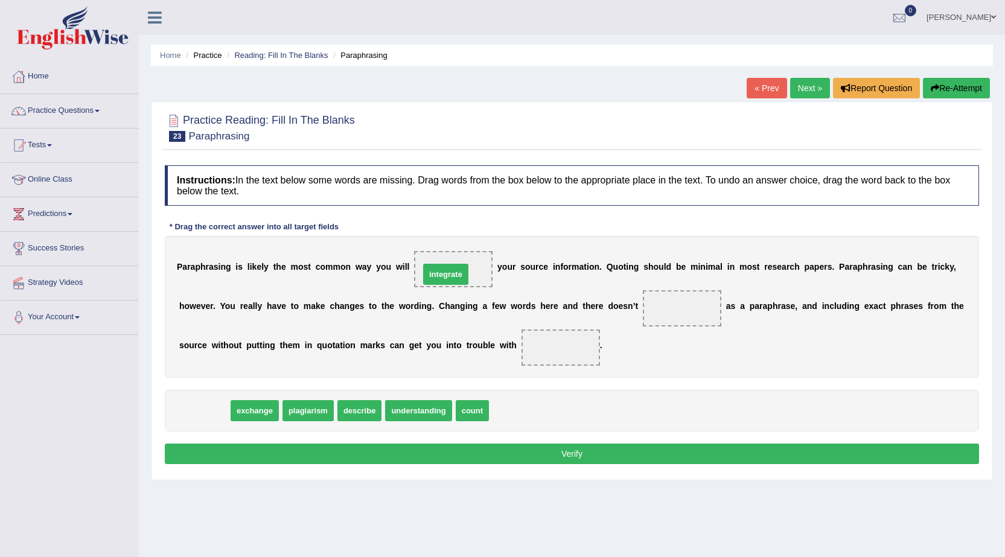
drag, startPoint x: 194, startPoint y: 409, endPoint x: 435, endPoint y: 272, distance: 277.5
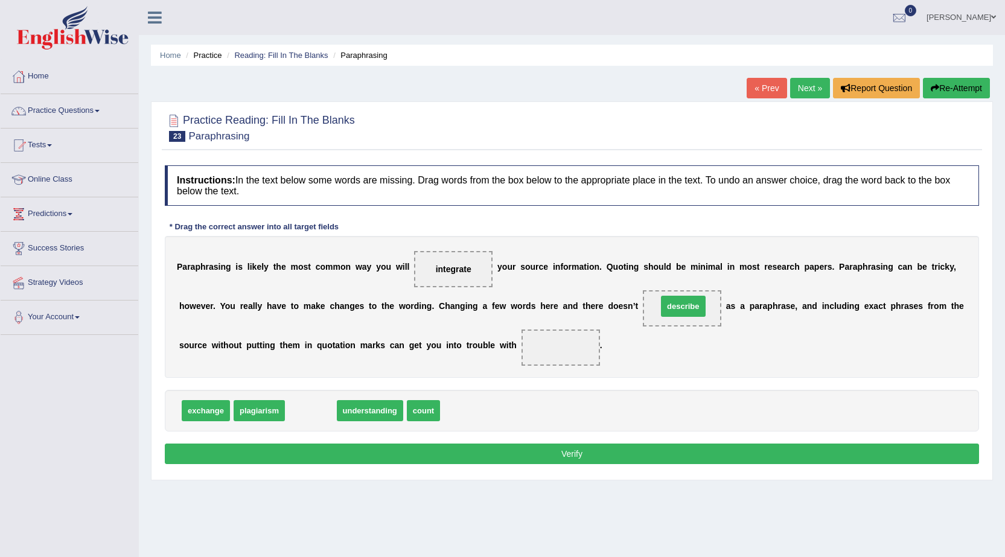
drag, startPoint x: 323, startPoint y: 407, endPoint x: 675, endPoint y: 308, distance: 365.0
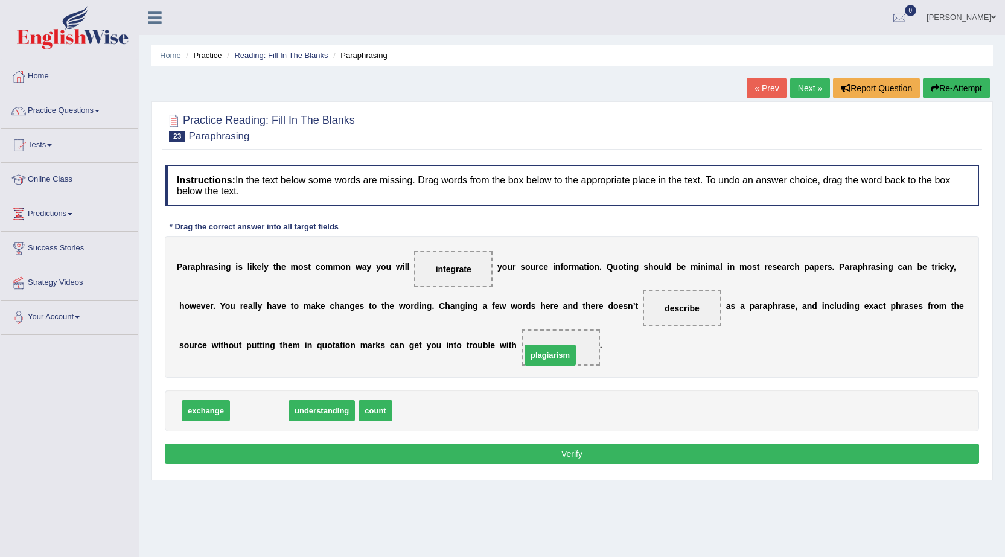
drag, startPoint x: 253, startPoint y: 408, endPoint x: 548, endPoint y: 352, distance: 300.8
click at [524, 446] on button "Verify" at bounding box center [572, 453] width 814 height 21
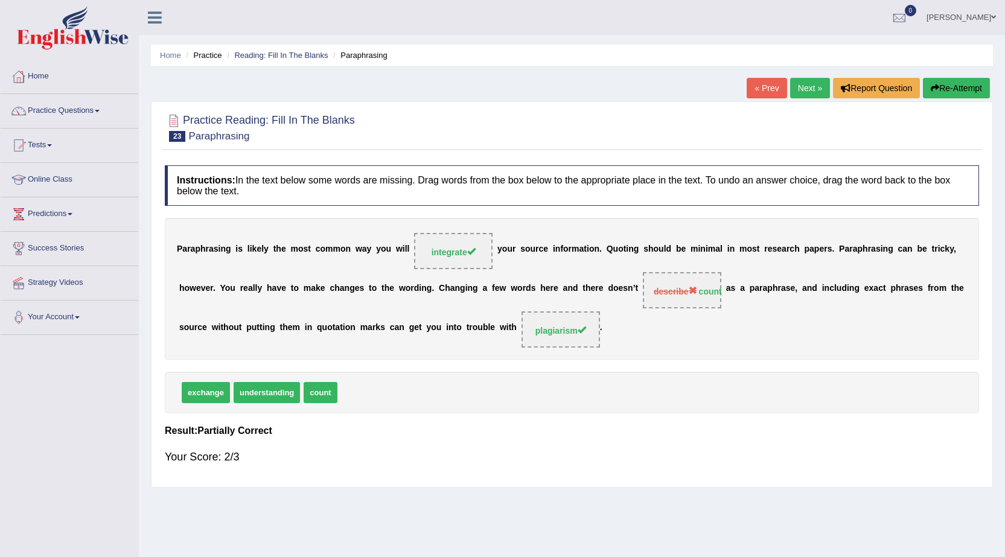
click at [804, 92] on link "Next »" at bounding box center [810, 88] width 40 height 21
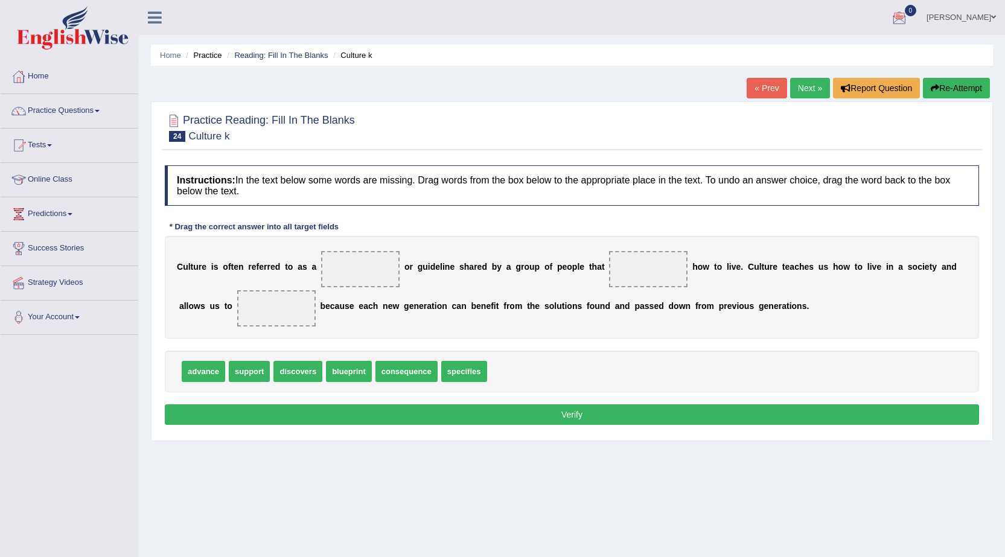
click at [783, 30] on ul "Harsimranjit Singh Toggle navigation Username: 0451092829 Access Type: Online S…" at bounding box center [702, 17] width 606 height 34
